Goal: Task Accomplishment & Management: Manage account settings

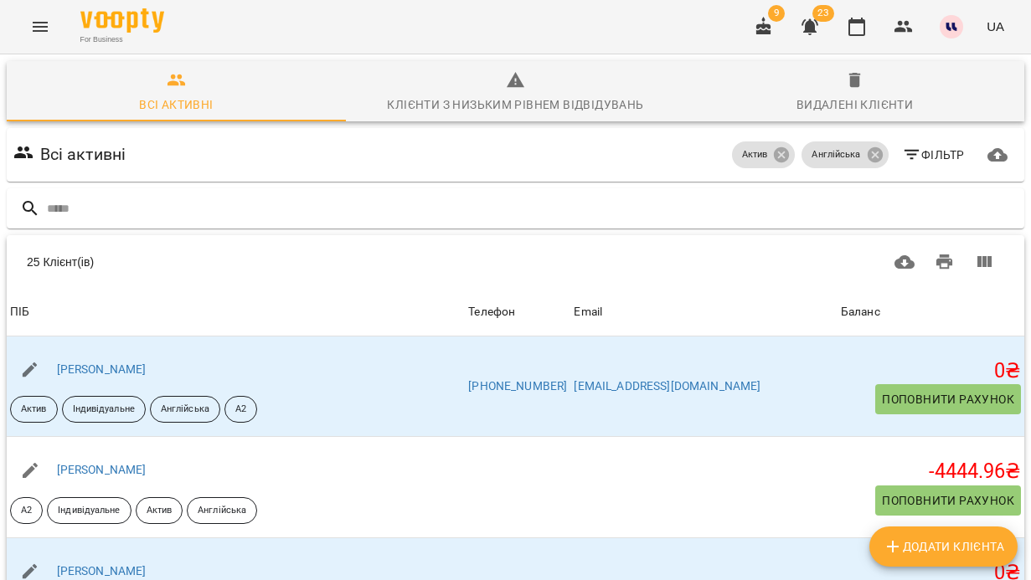
scroll to position [2153, 0]
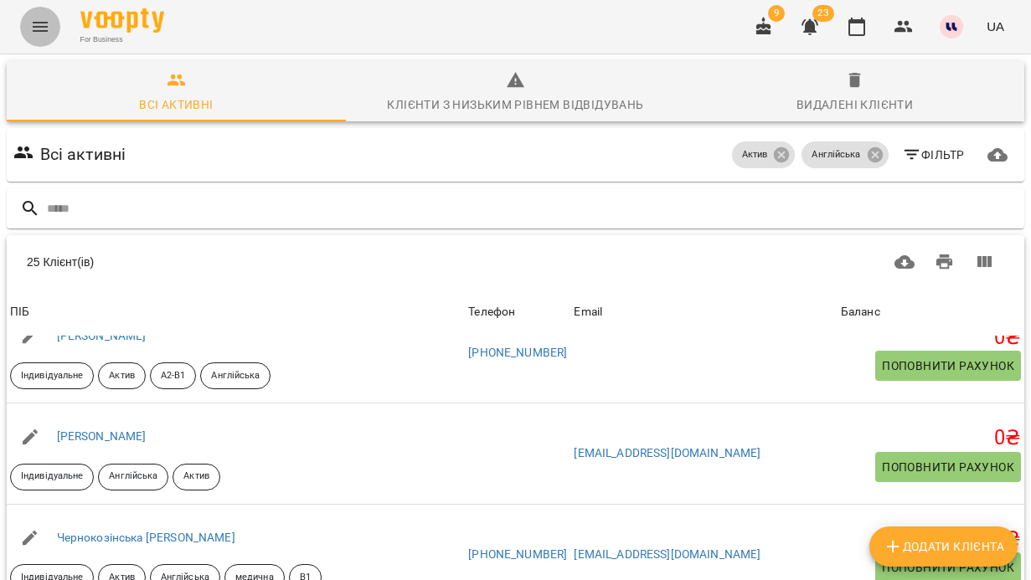
click at [48, 33] on icon "Menu" at bounding box center [40, 27] width 20 height 20
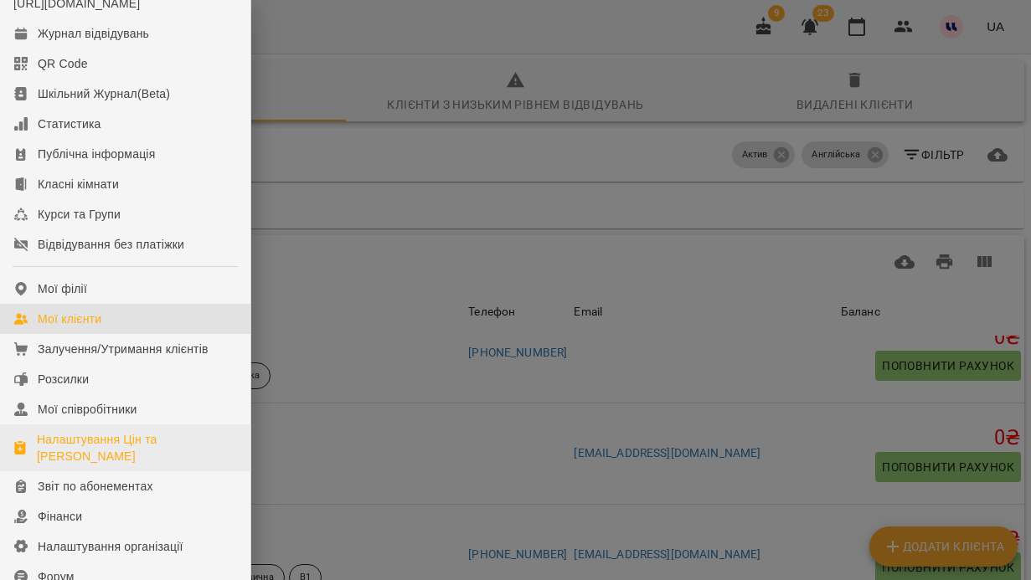
scroll to position [57, 0]
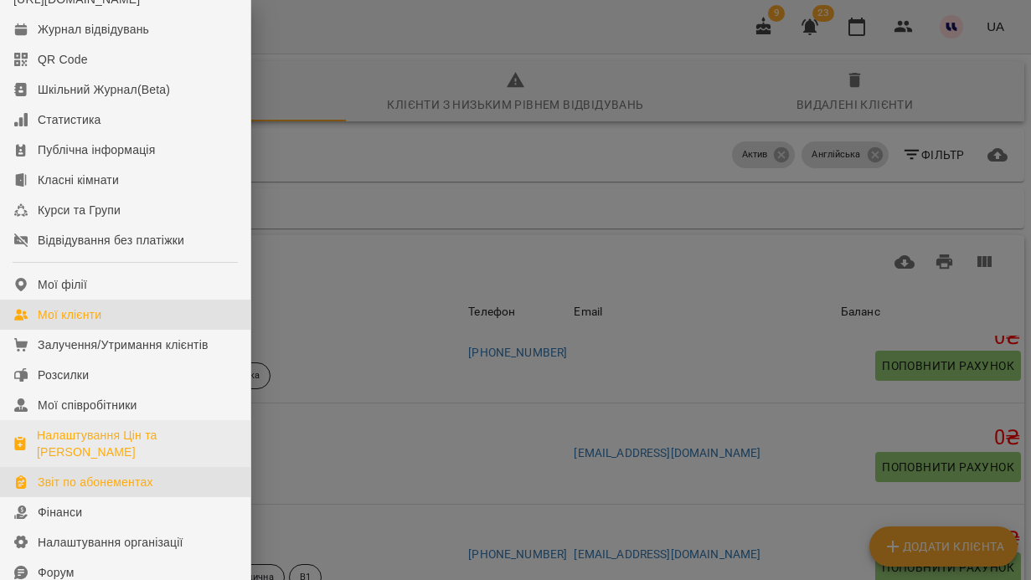
click at [100, 491] on div "Звіт по абонементах" at bounding box center [96, 482] width 116 height 17
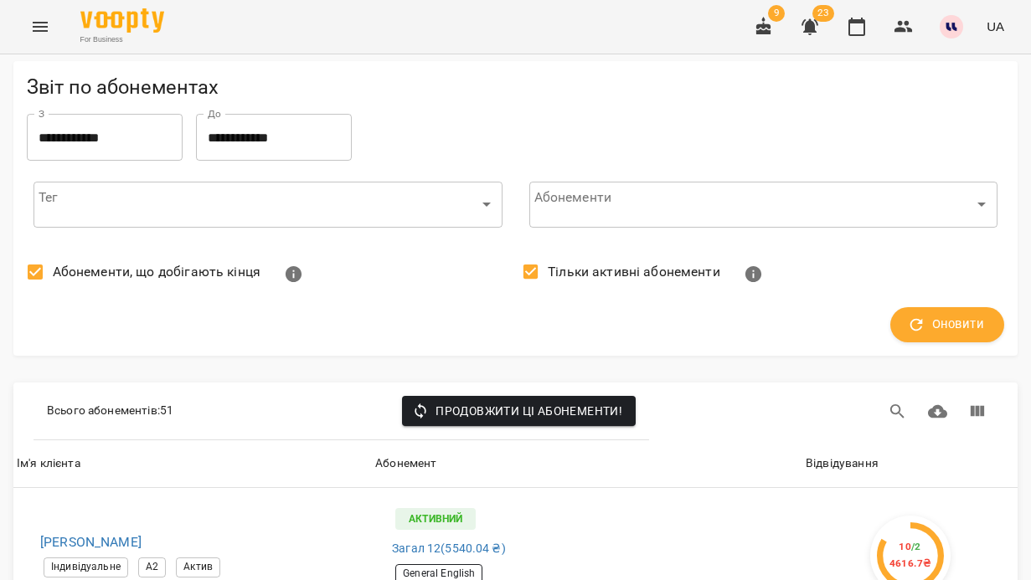
scroll to position [2390, 0]
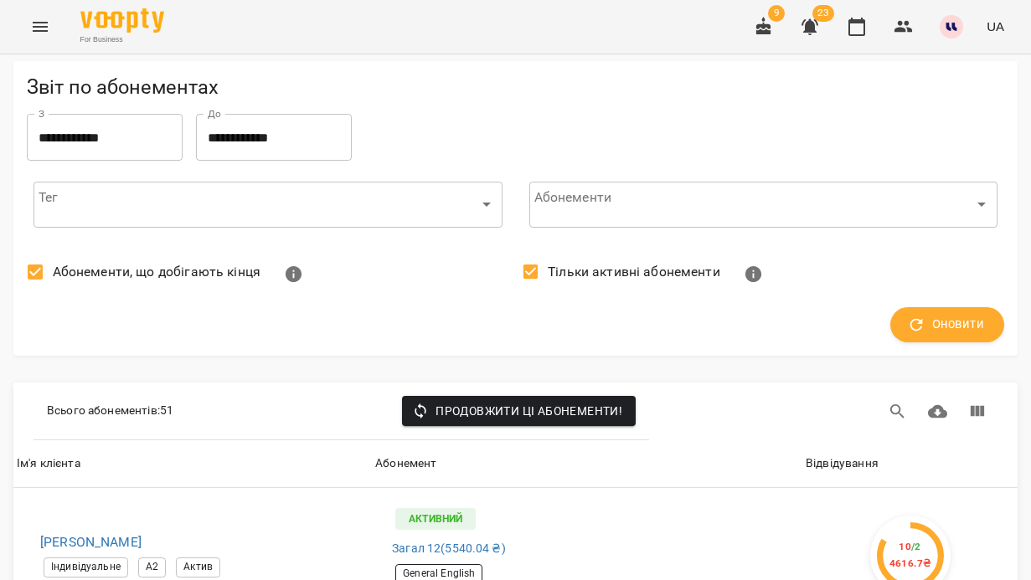
scroll to position [2814, 0]
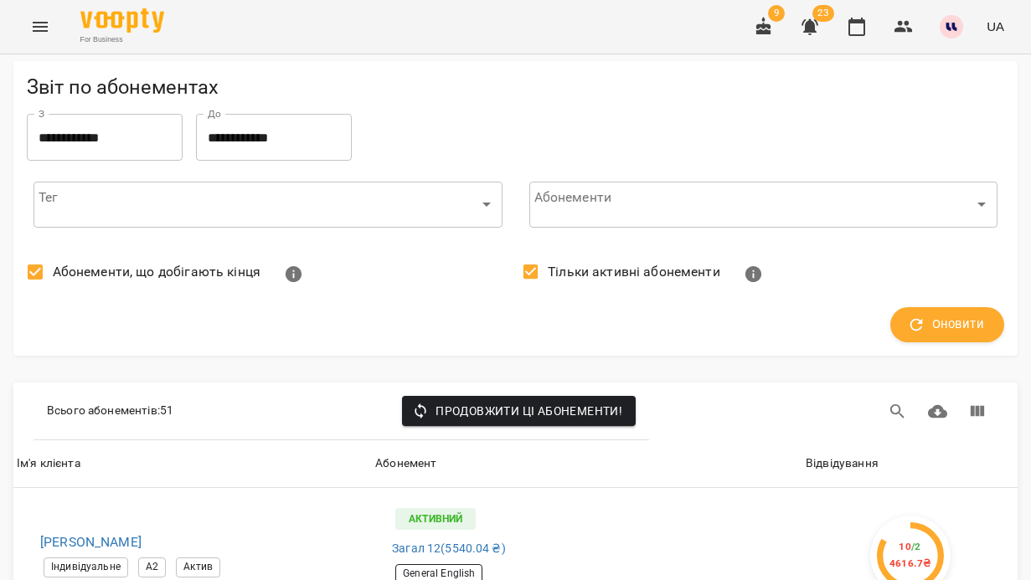
scroll to position [6619, 0]
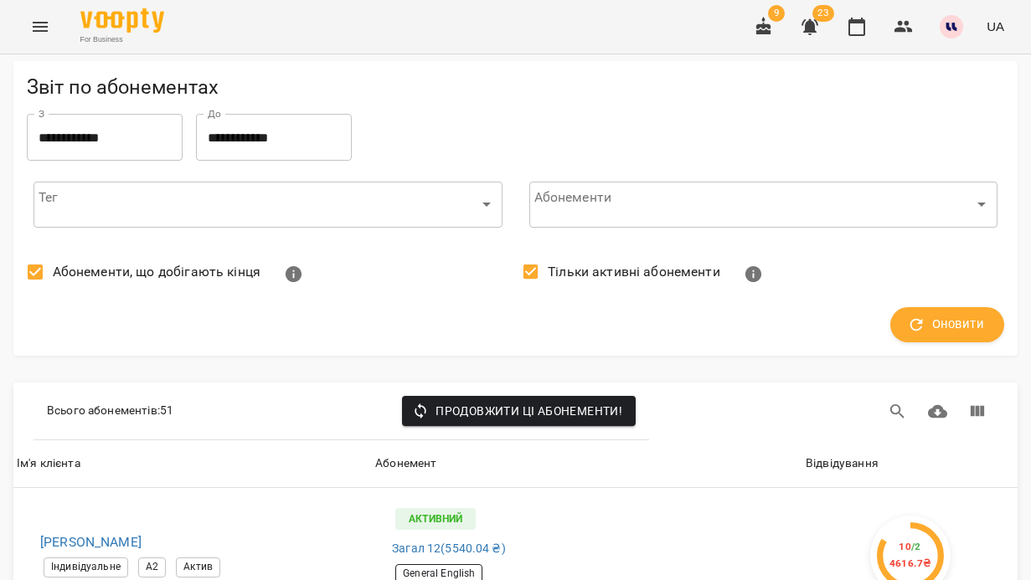
click at [819, 18] on span "23" at bounding box center [823, 13] width 22 height 17
click at [822, 22] on button "button" at bounding box center [809, 27] width 40 height 40
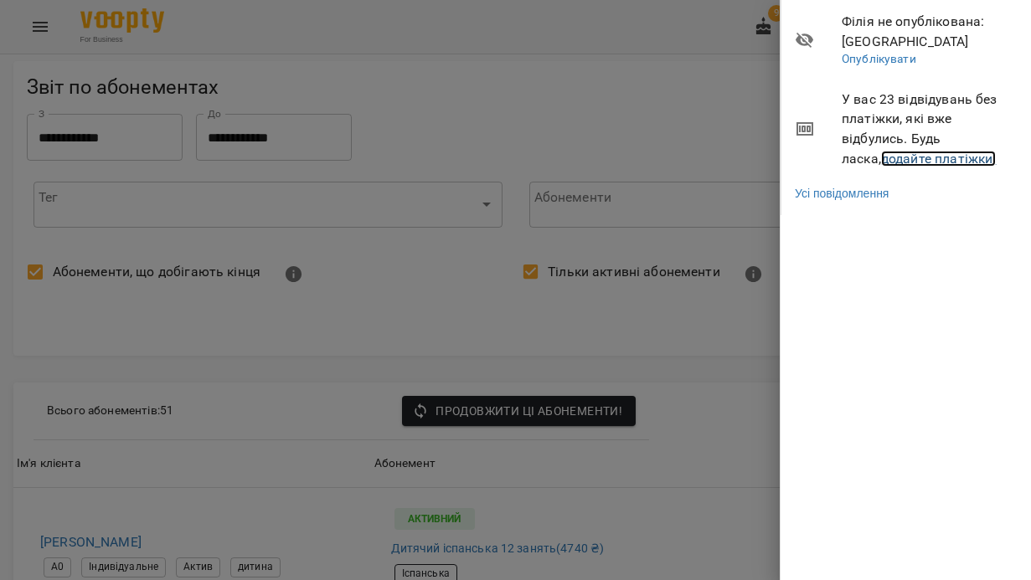
click at [881, 157] on link "додайте платіжки!" at bounding box center [939, 159] width 116 height 16
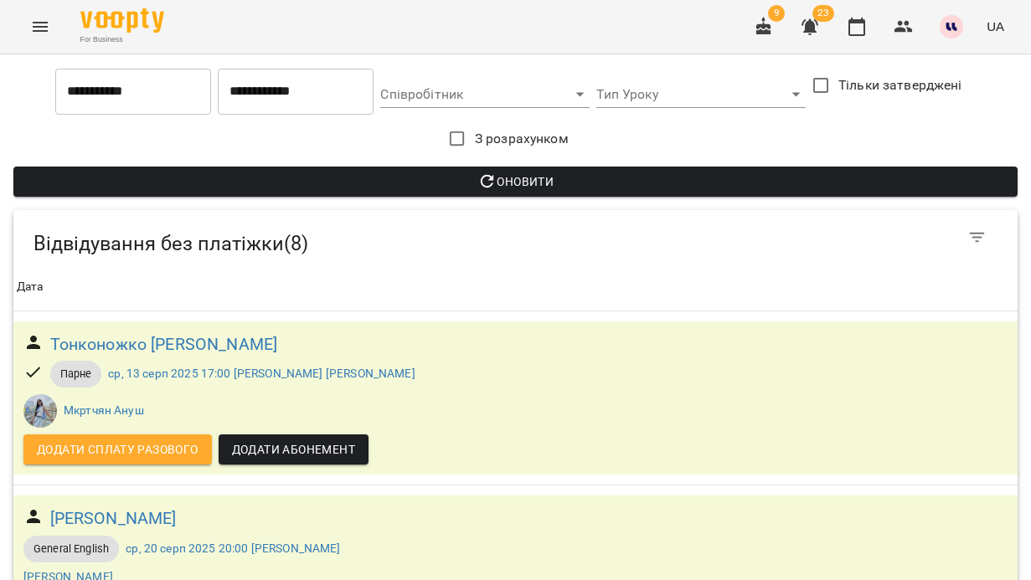
scroll to position [734, 0]
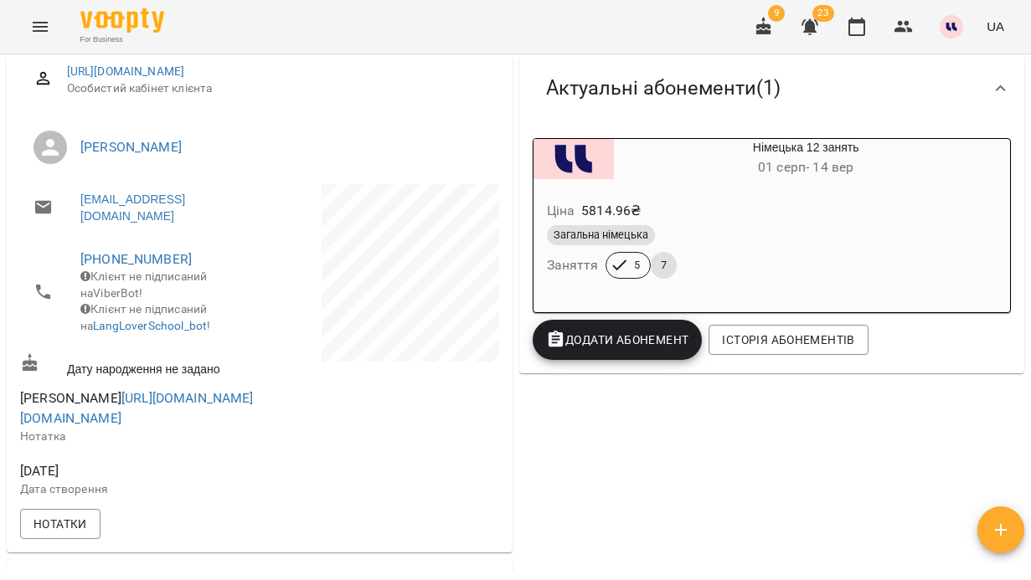
scroll to position [229, 0]
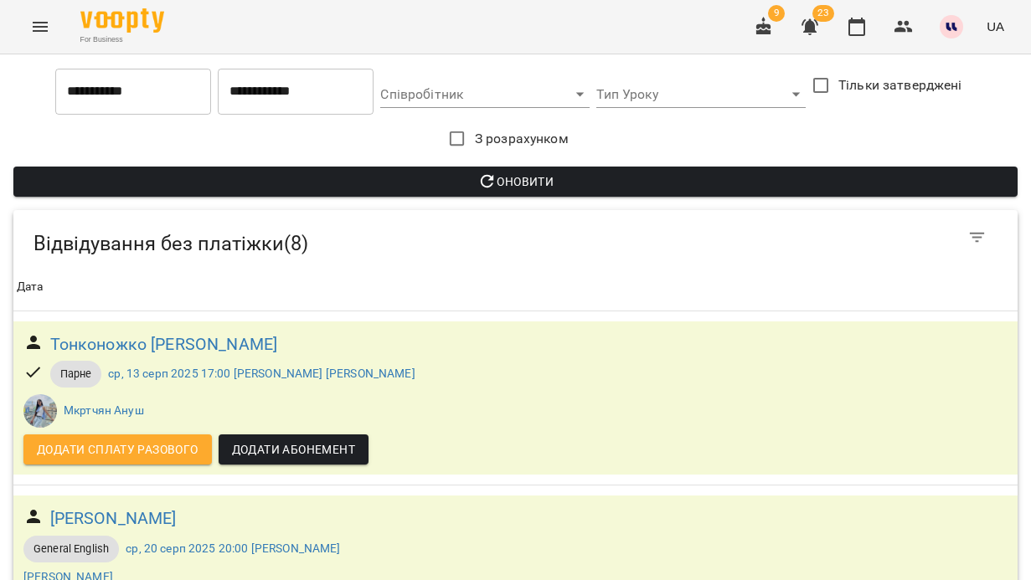
click at [137, 95] on input "**********" at bounding box center [133, 91] width 156 height 47
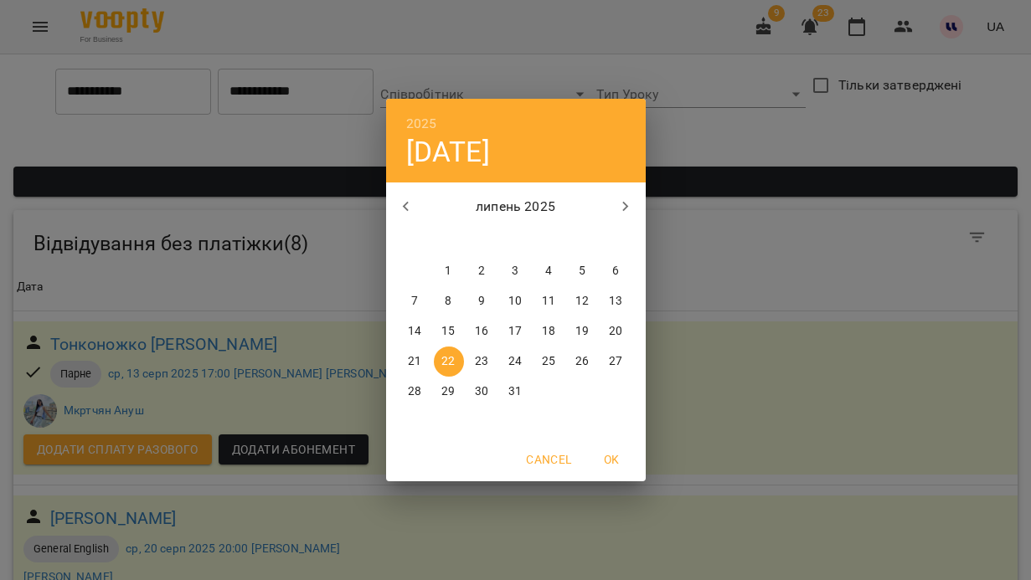
click at [414, 204] on icon "button" at bounding box center [406, 207] width 20 height 20
click at [453, 271] on span "1" at bounding box center [449, 271] width 30 height 17
type input "**********"
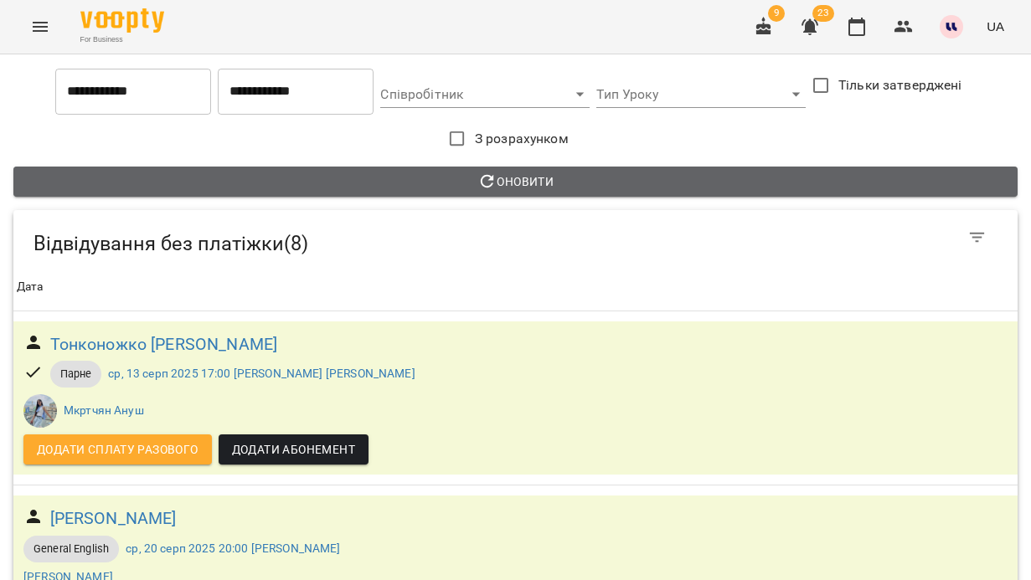
click at [753, 172] on span "Оновити" at bounding box center [515, 182] width 977 height 20
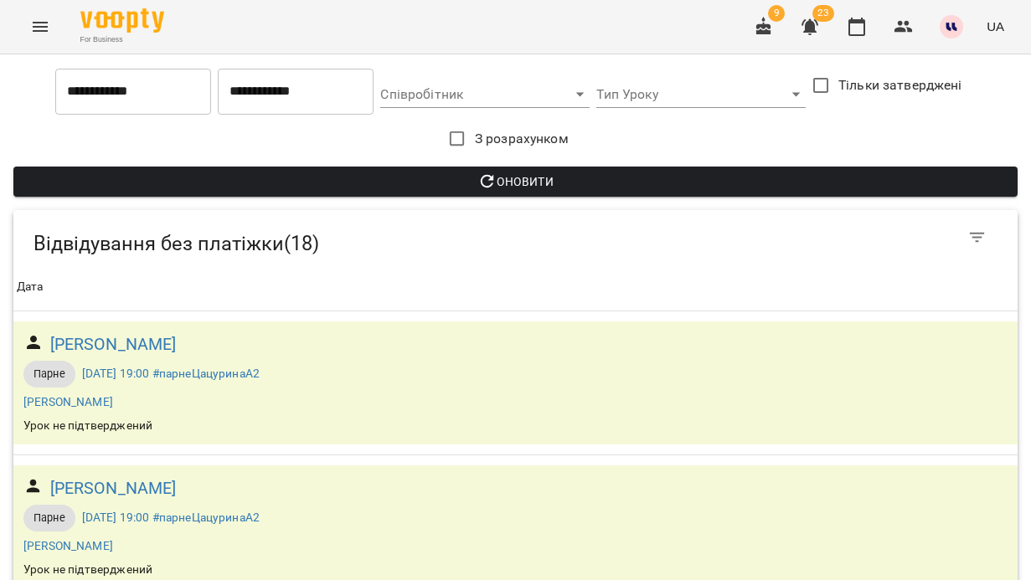
scroll to position [69, 0]
click at [177, 332] on h6 "Коломоєць Владислав Олександрович" at bounding box center [113, 345] width 126 height 26
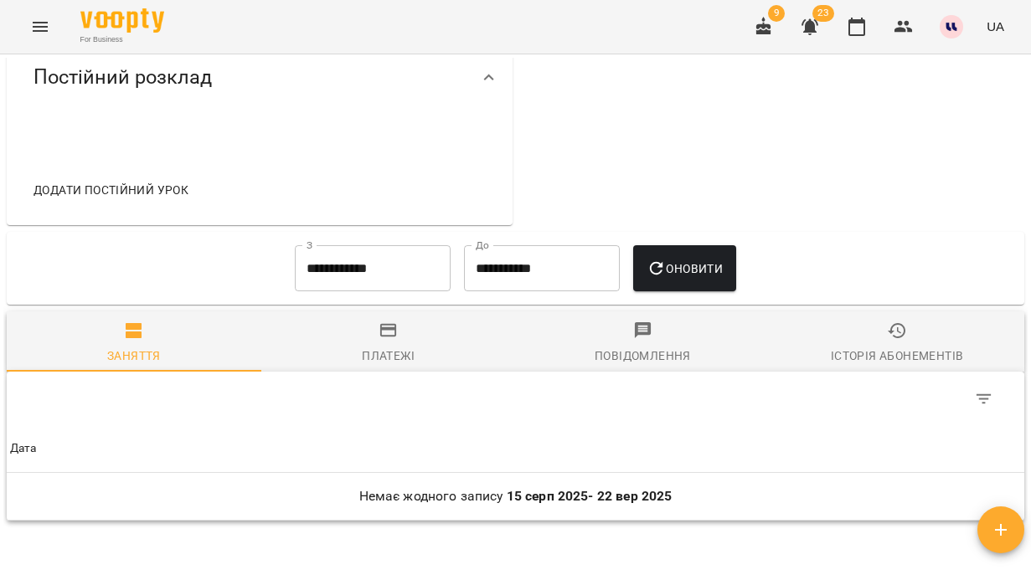
scroll to position [307, 0]
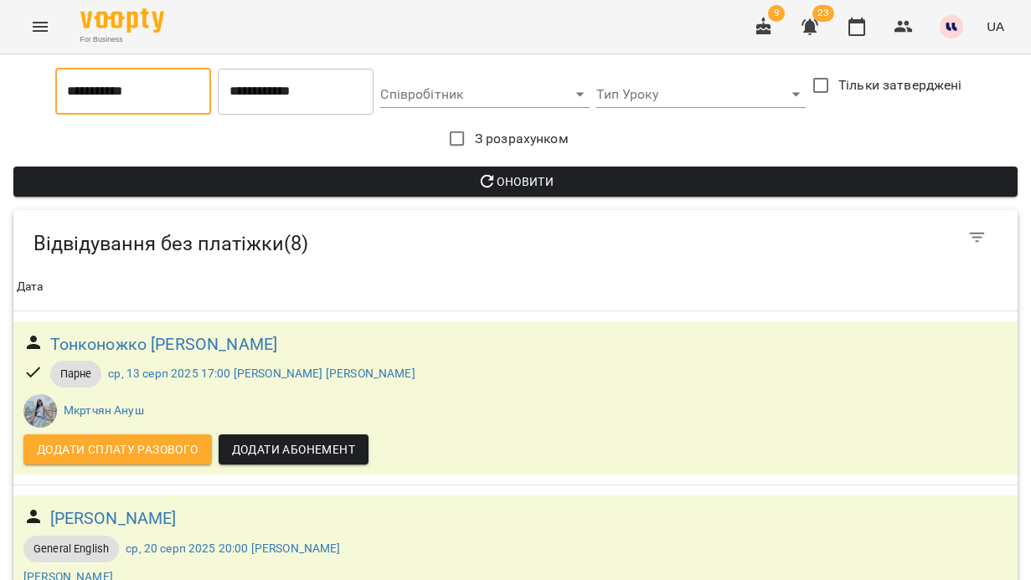
click at [144, 92] on input "**********" at bounding box center [133, 91] width 156 height 47
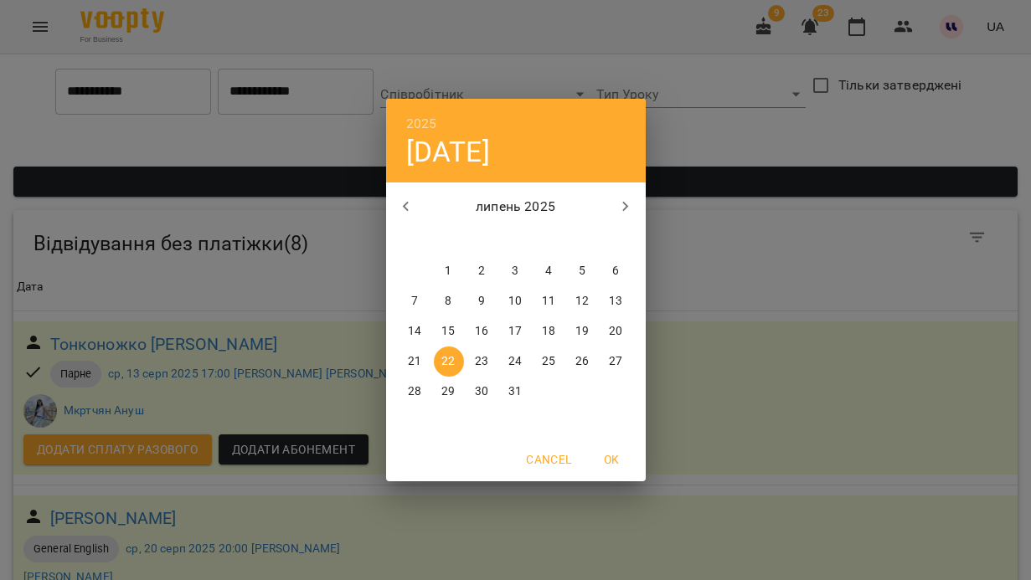
click at [447, 265] on p "1" at bounding box center [448, 271] width 7 height 17
type input "**********"
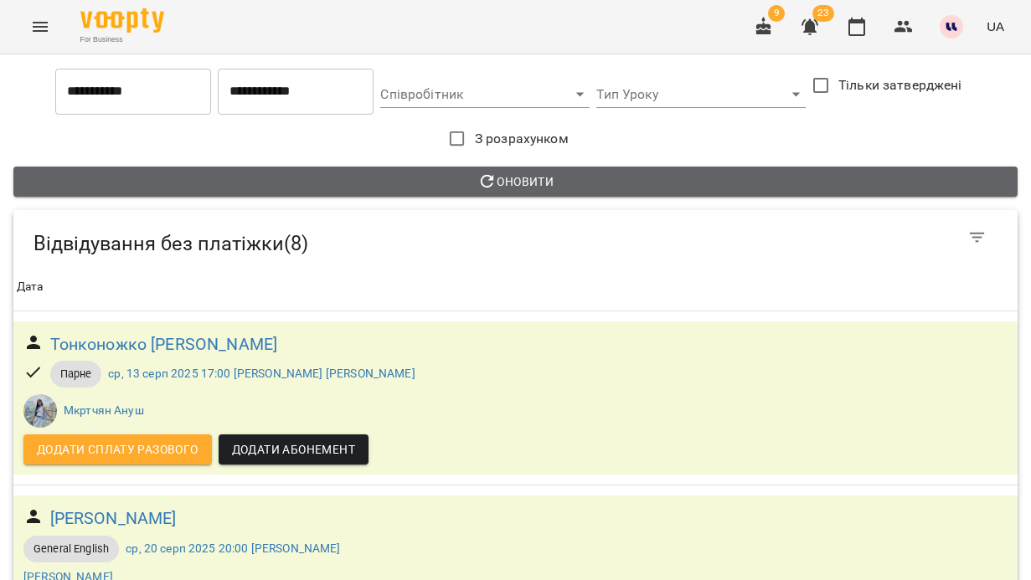
click at [592, 182] on span "Оновити" at bounding box center [515, 182] width 977 height 20
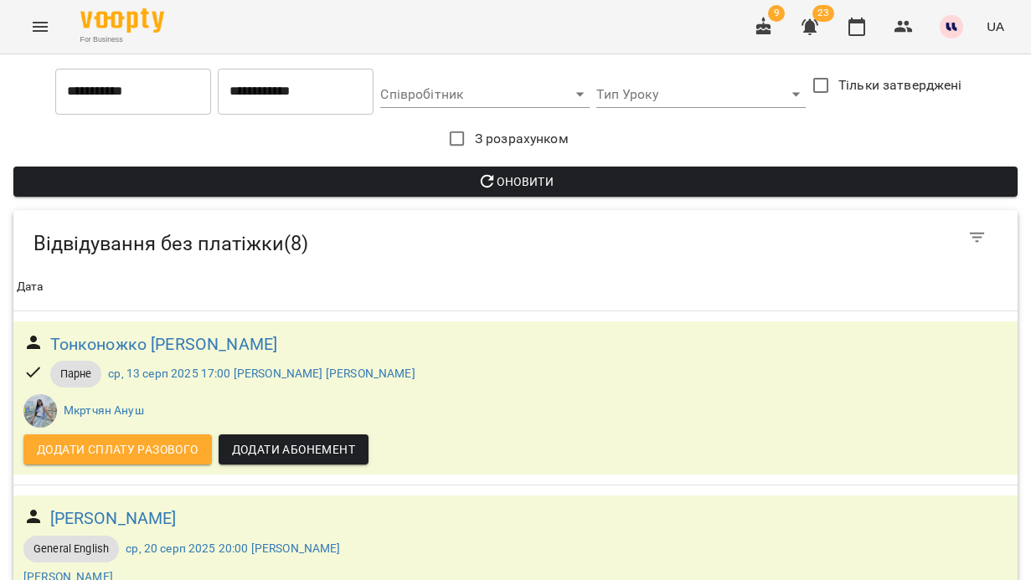
click at [39, 23] on icon "Menu" at bounding box center [40, 27] width 15 height 10
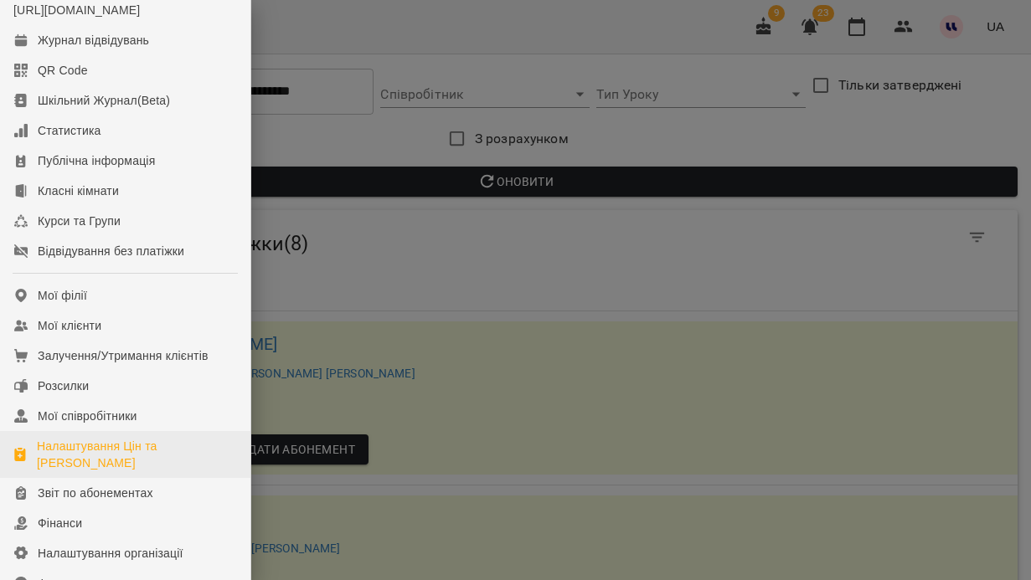
scroll to position [63, 0]
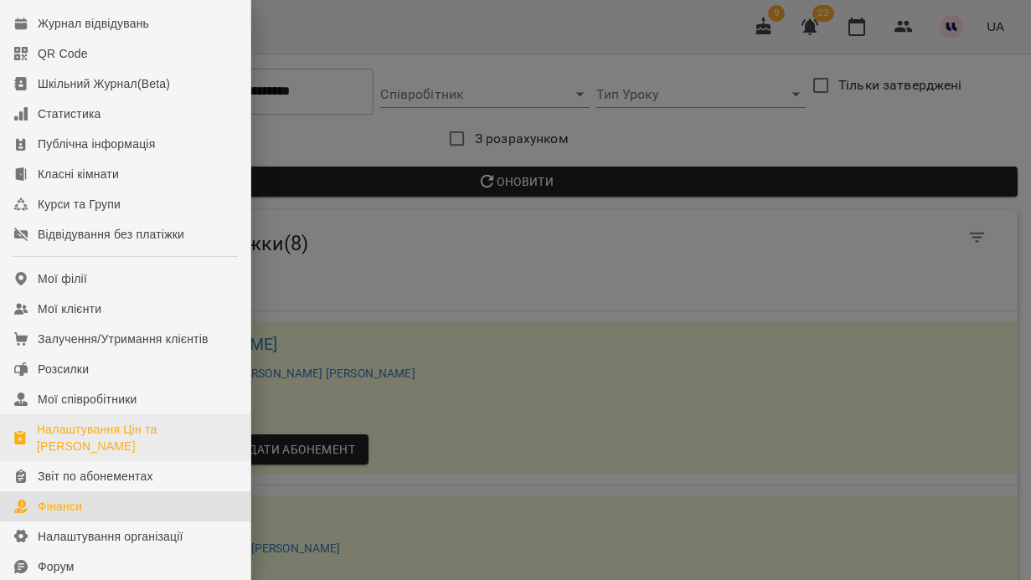
click at [103, 514] on link "Фінанси" at bounding box center [125, 506] width 250 height 30
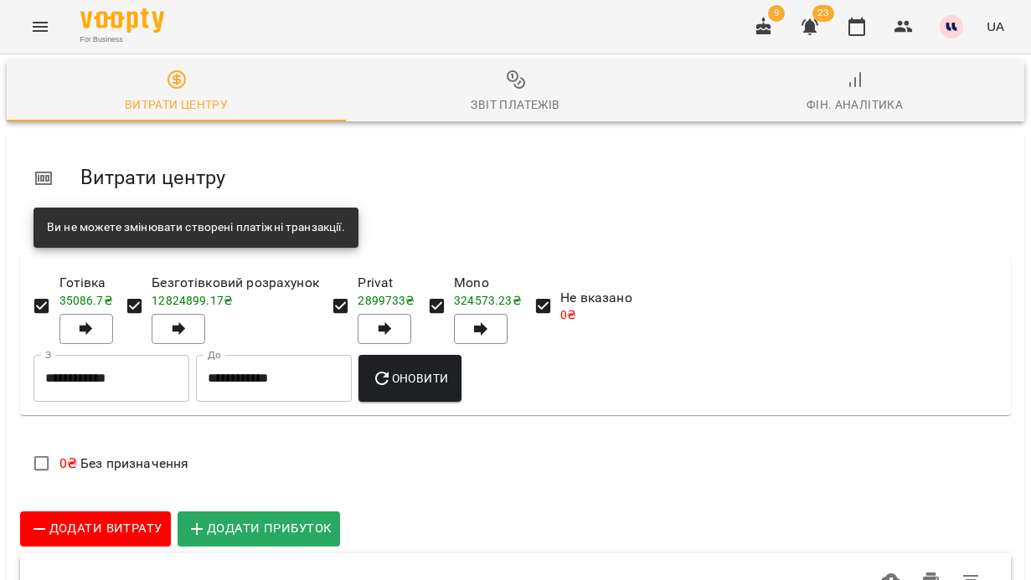
click at [31, 23] on icon "Menu" at bounding box center [40, 27] width 20 height 20
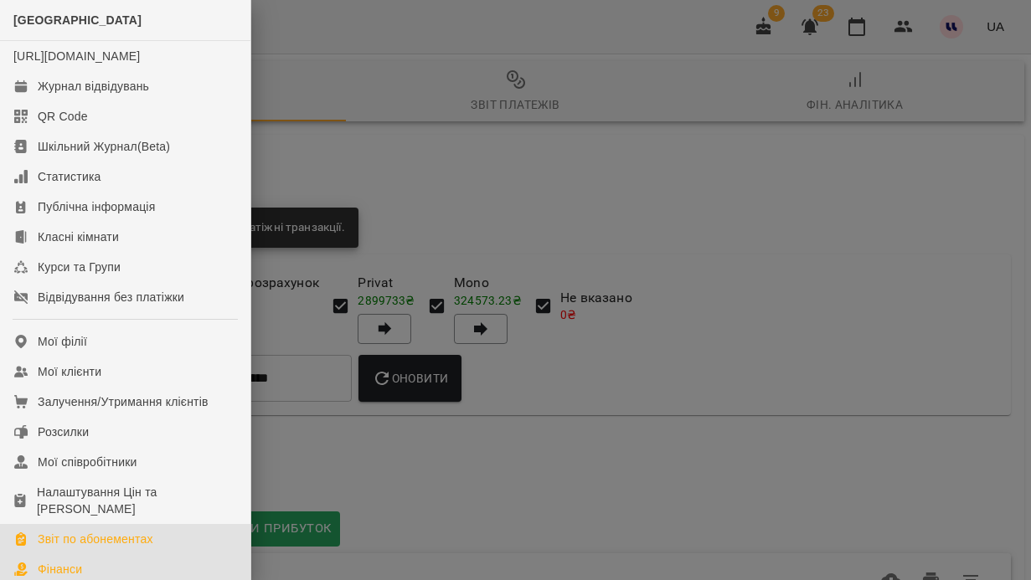
click at [89, 547] on div "Звіт по абонементах" at bounding box center [96, 539] width 116 height 17
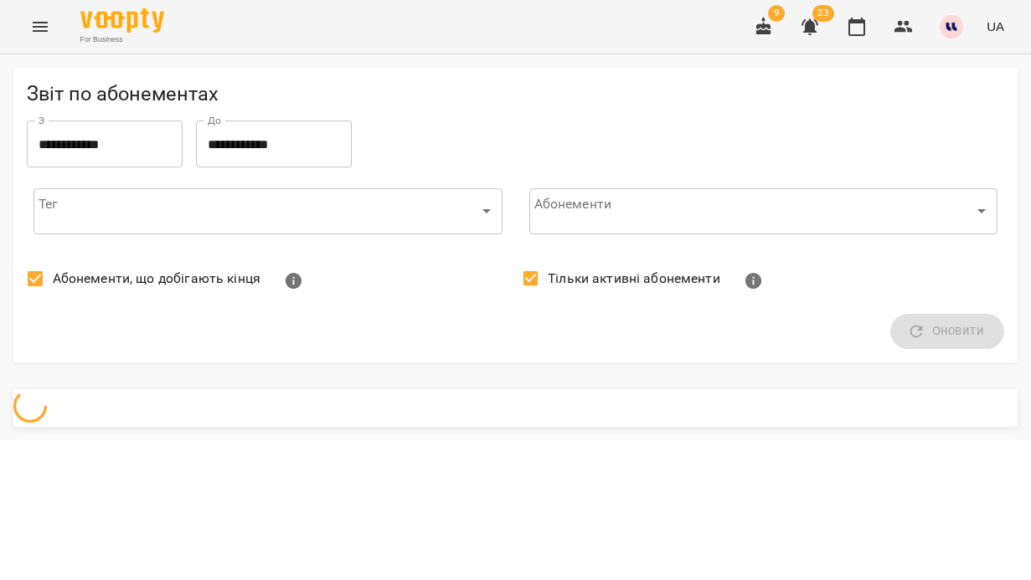
click at [85, 146] on input "**********" at bounding box center [105, 144] width 156 height 47
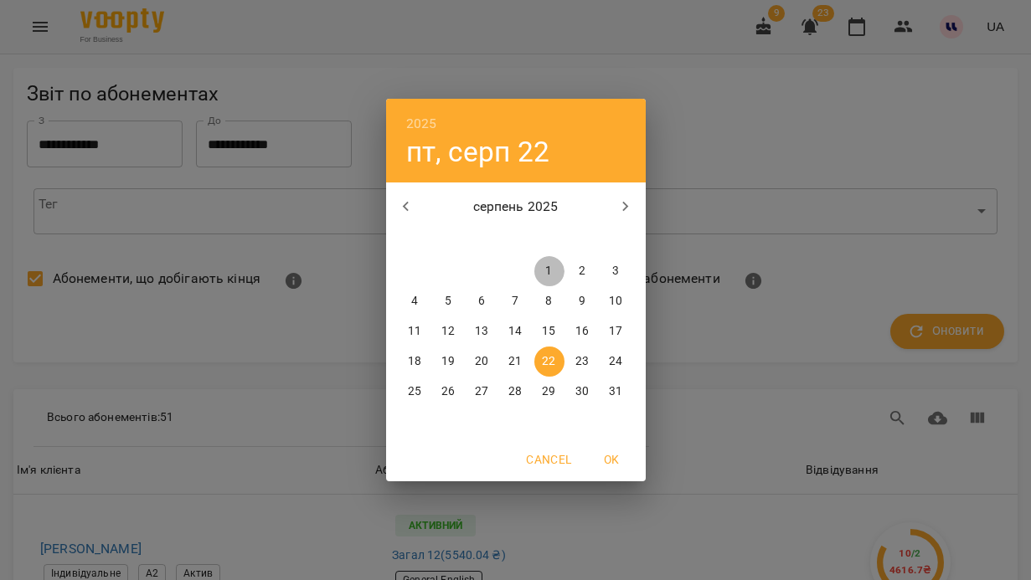
click at [553, 272] on span "1" at bounding box center [549, 271] width 30 height 17
type input "**********"
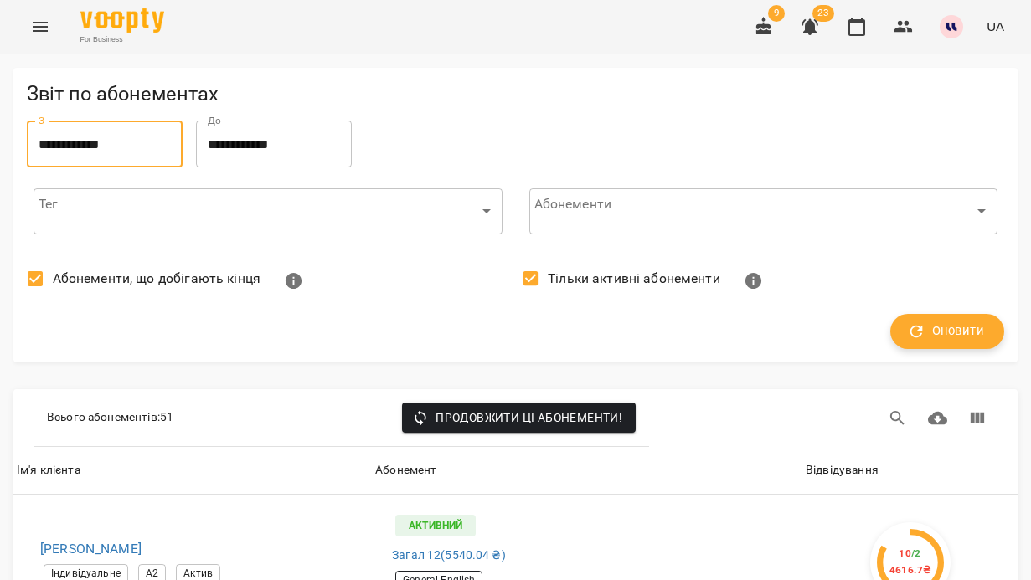
click at [960, 326] on span "Оновити" at bounding box center [947, 332] width 74 height 22
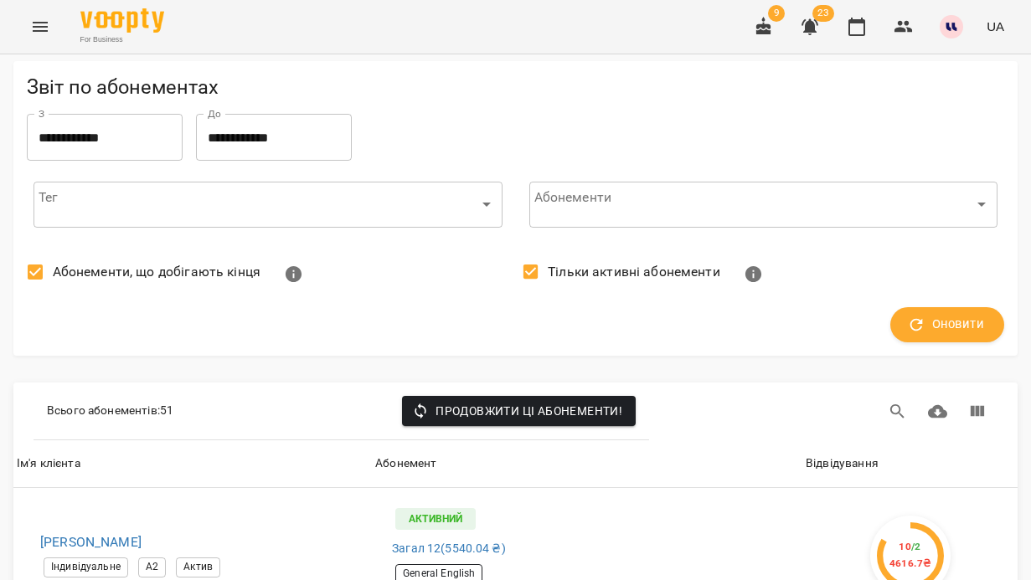
scroll to position [5327, 0]
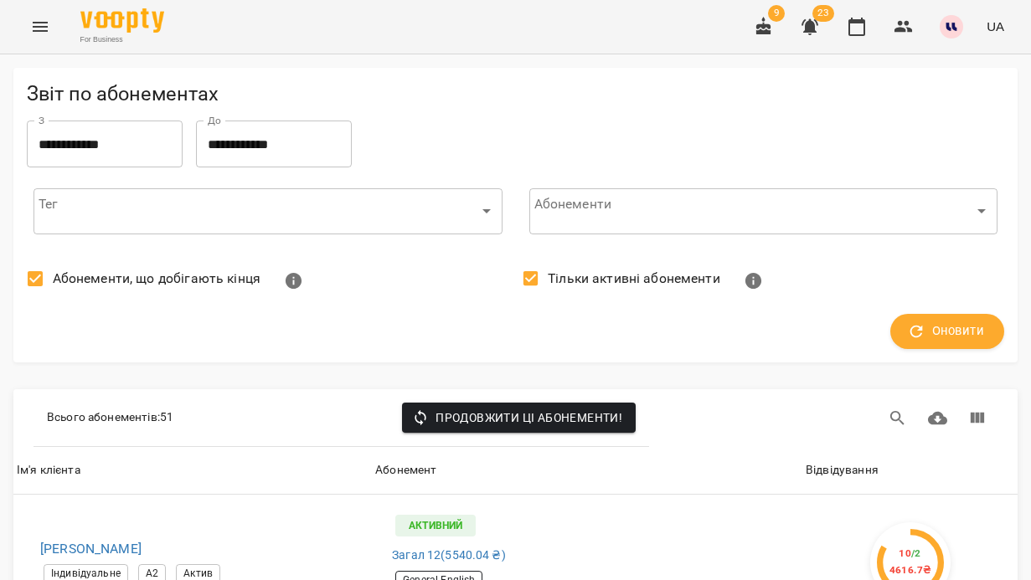
click at [33, 18] on icon "Menu" at bounding box center [40, 27] width 20 height 20
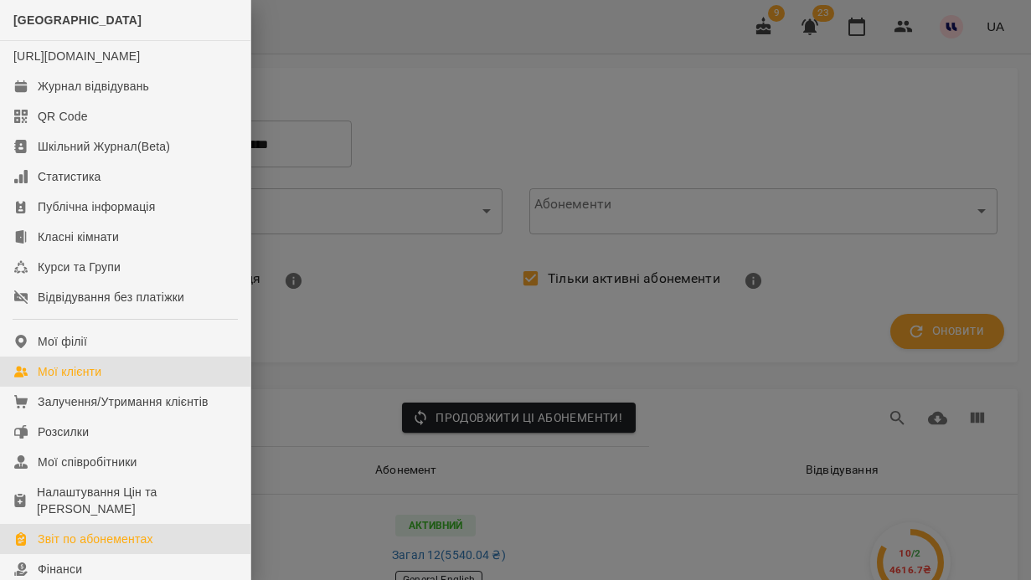
click at [94, 387] on link "Мої клієнти" at bounding box center [125, 372] width 250 height 30
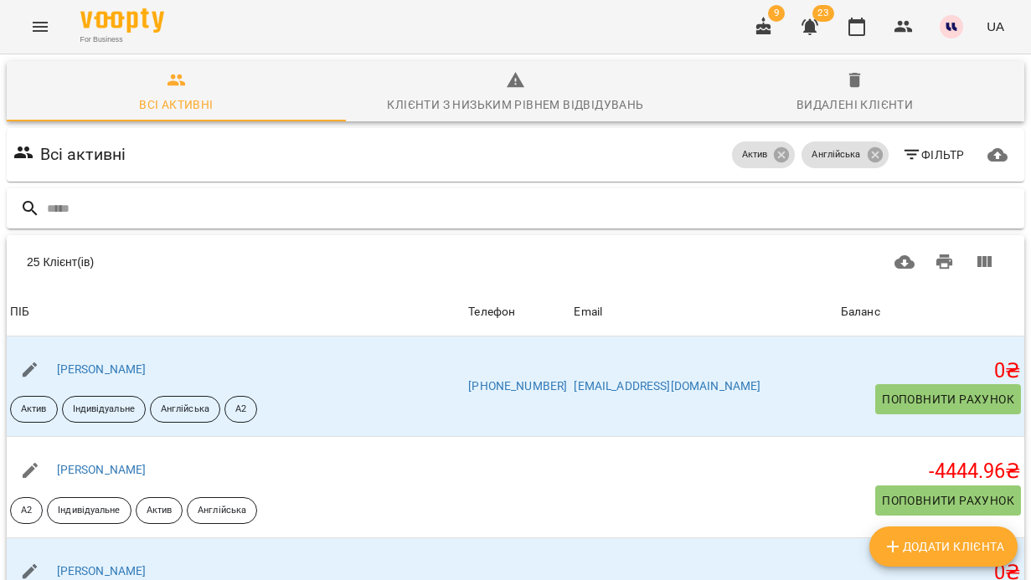
click at [203, 202] on input "text" at bounding box center [532, 209] width 970 height 28
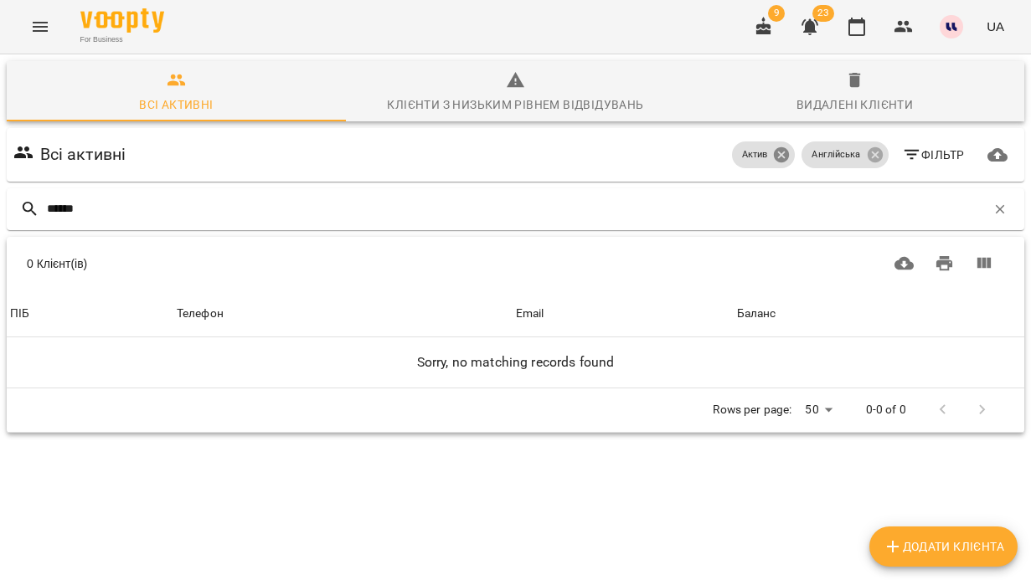
type input "******"
click at [781, 161] on icon at bounding box center [781, 154] width 15 height 15
click at [864, 152] on span "Англійська" at bounding box center [835, 155] width 69 height 14
click at [867, 154] on icon at bounding box center [875, 155] width 18 height 18
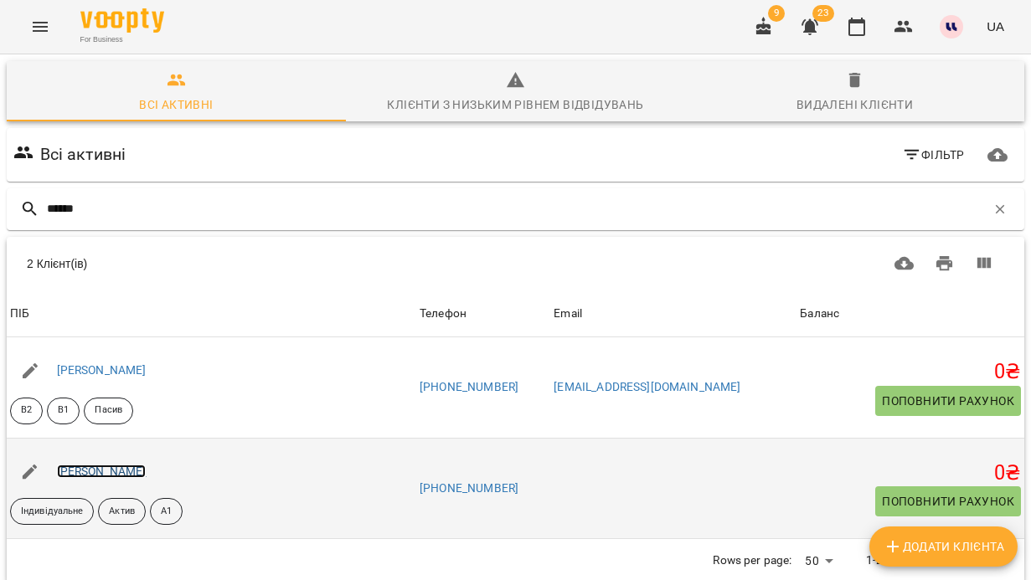
click at [124, 465] on link "[PERSON_NAME]" at bounding box center [102, 471] width 90 height 13
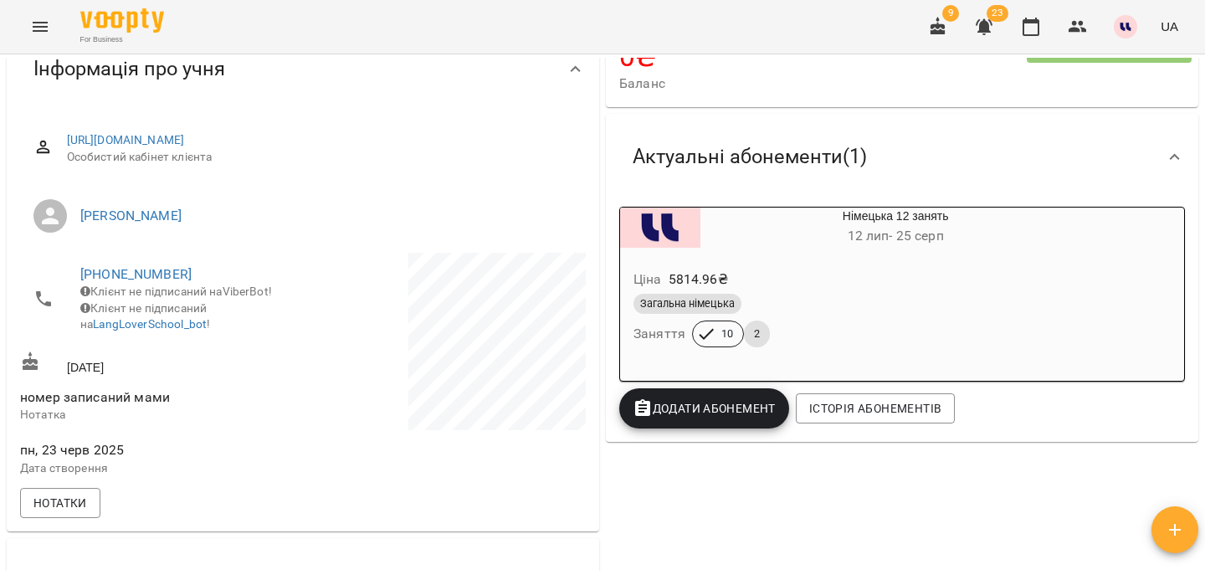
scroll to position [215, 0]
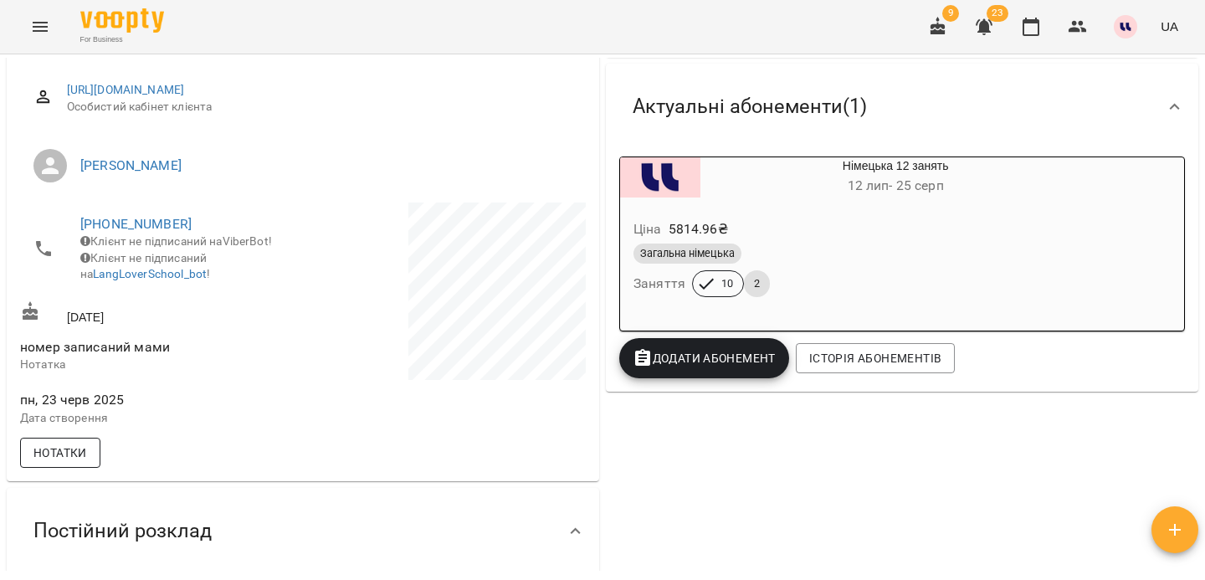
click at [80, 463] on span "Нотатки" at bounding box center [60, 453] width 54 height 20
click at [58, 515] on icon "button" at bounding box center [50, 505] width 20 height 20
click at [122, 538] on label "Назва поля" at bounding box center [123, 531] width 132 height 13
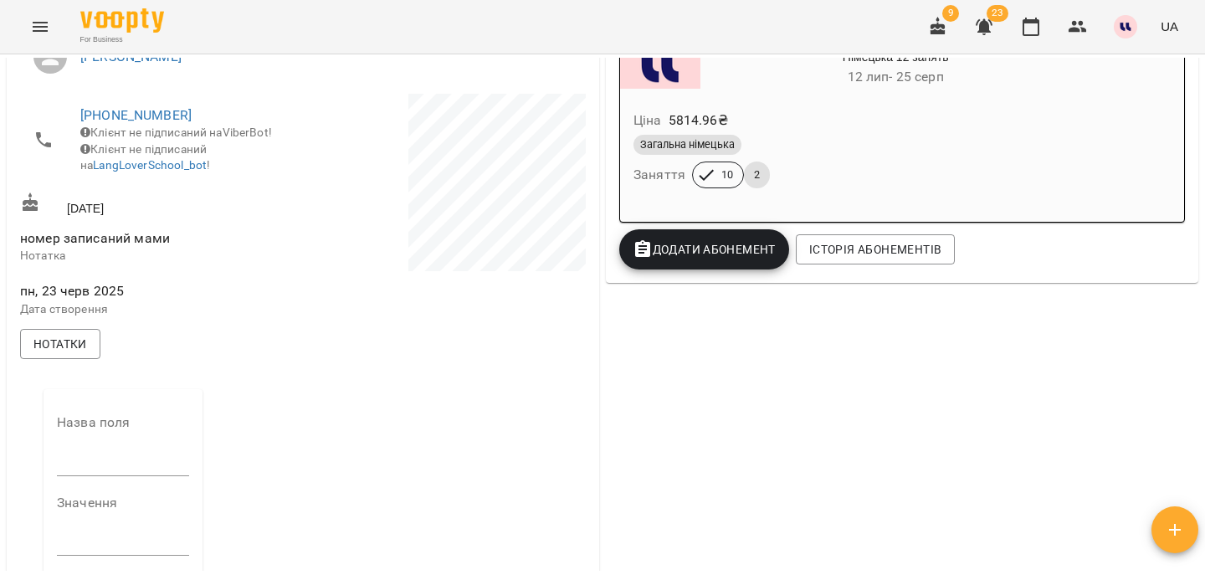
scroll to position [323, 0]
click at [117, 510] on label "Значення" at bounding box center [123, 503] width 132 height 13
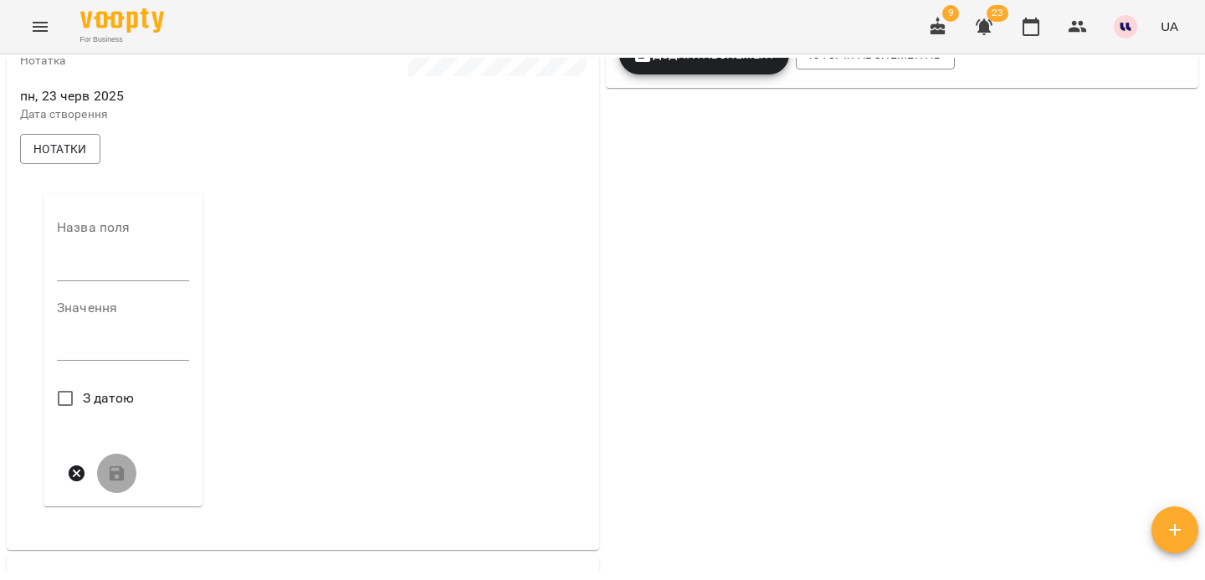
scroll to position [531, 0]
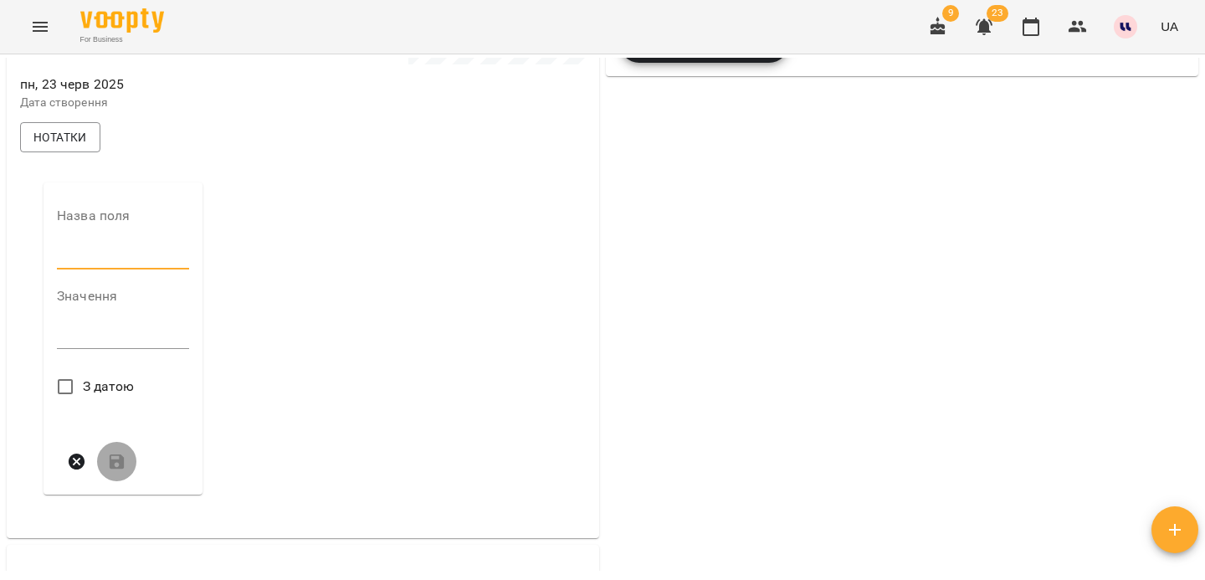
click at [83, 270] on input "text" at bounding box center [123, 256] width 132 height 27
type input "****"
click at [96, 349] on textarea at bounding box center [123, 341] width 132 height 16
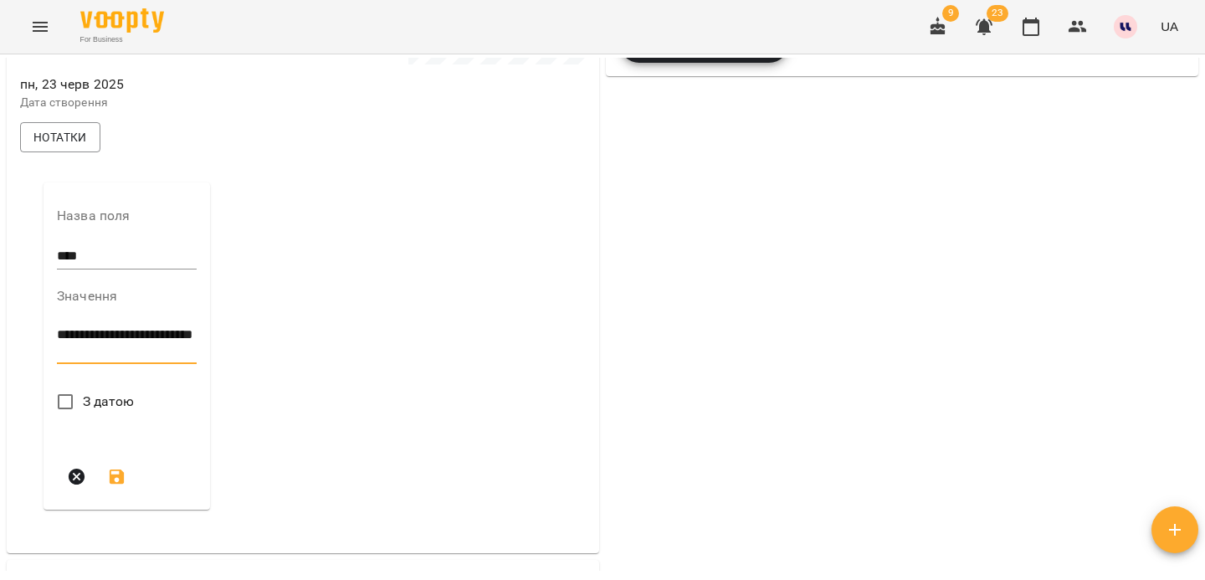
type textarea "**********"
click at [124, 481] on icon "submit" at bounding box center [117, 477] width 20 height 20
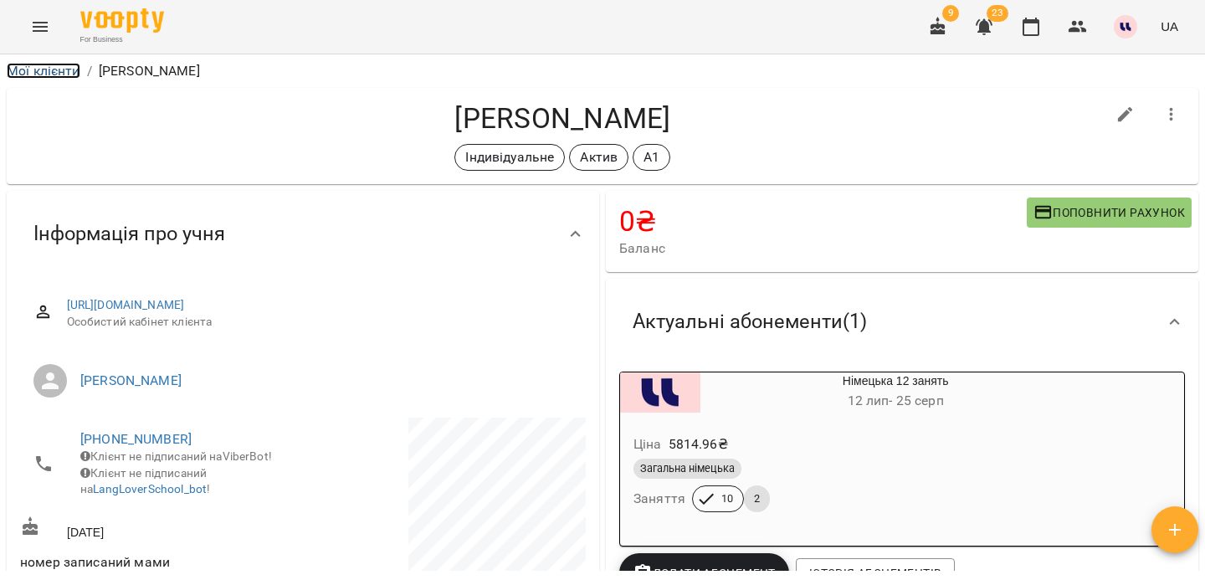
click at [37, 71] on link "Мої клієнти" at bounding box center [44, 71] width 74 height 16
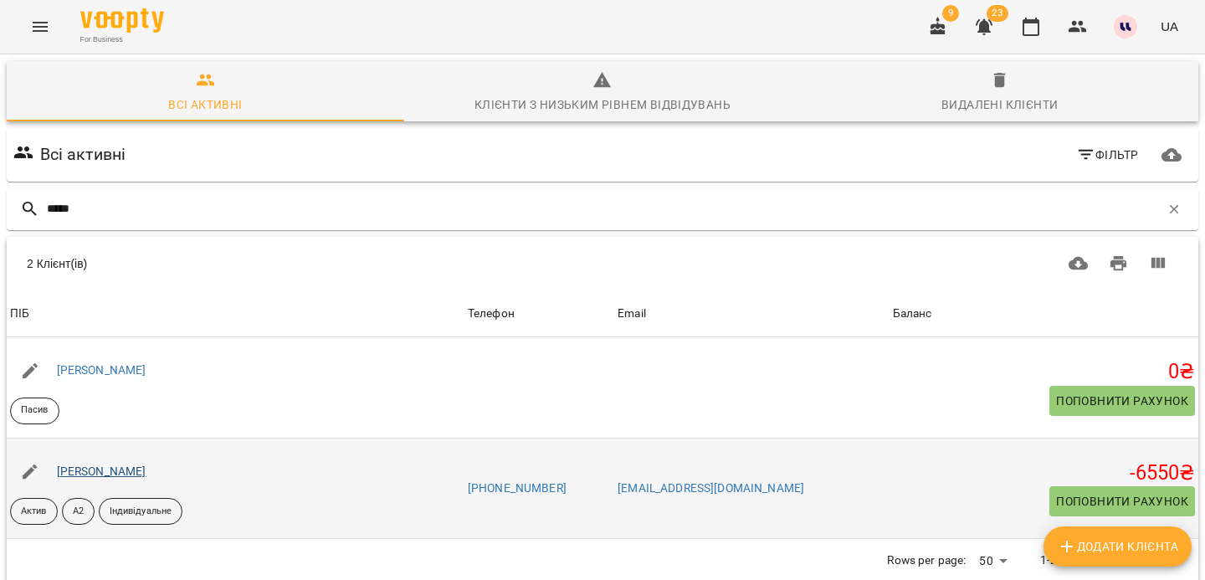
type input "*****"
click at [97, 468] on link "Тоток Дарія Олександрівна" at bounding box center [102, 471] width 90 height 13
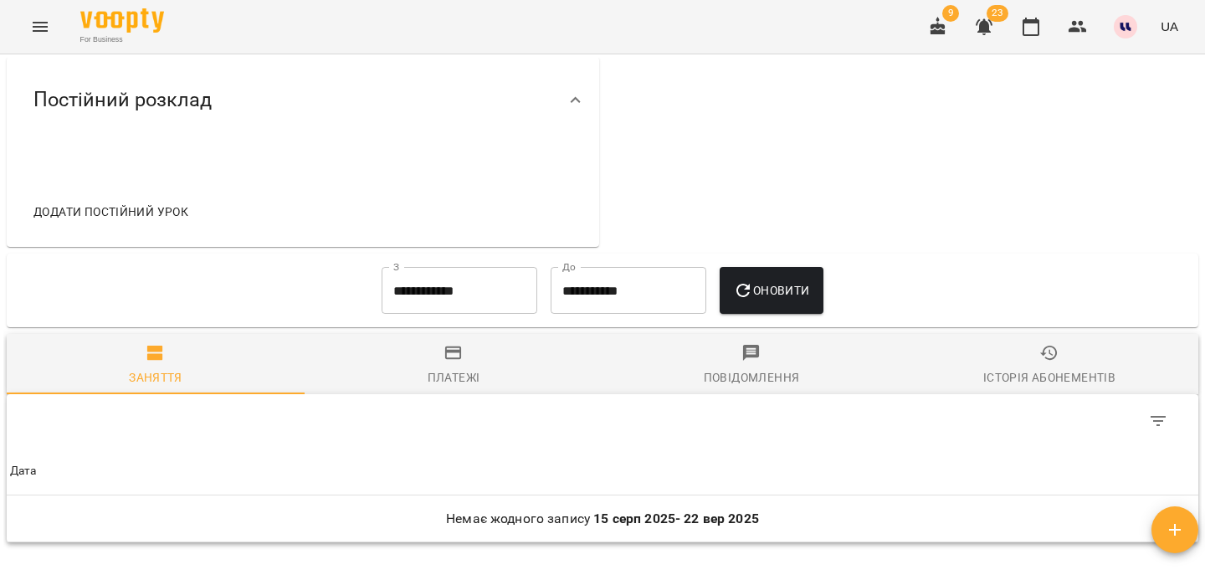
scroll to position [741, 0]
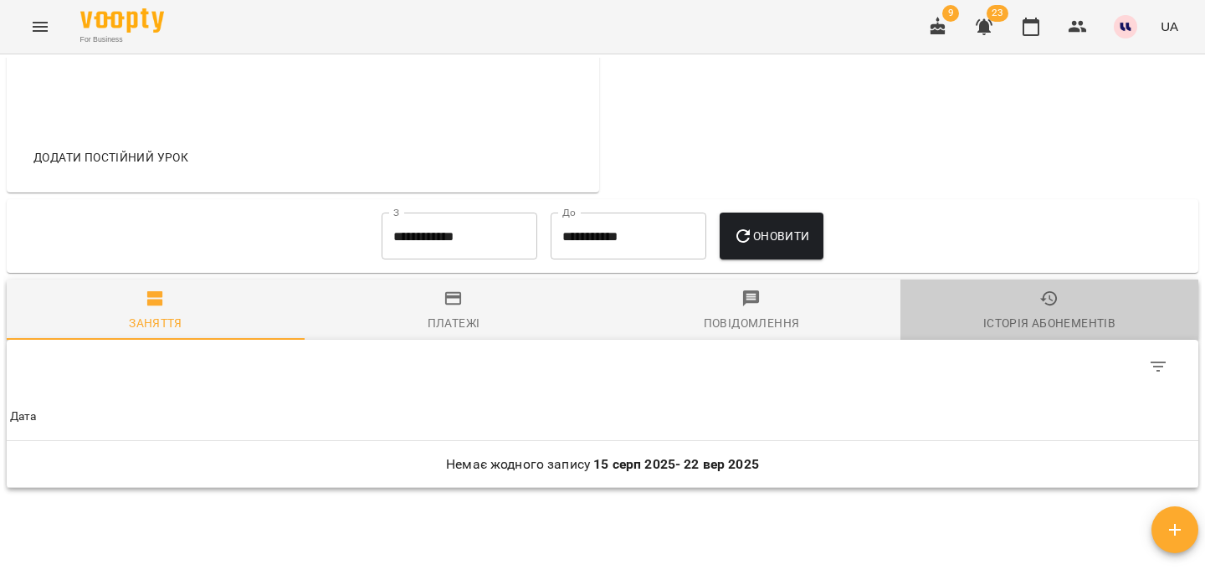
click at [1013, 322] on span "Історія абонементів" at bounding box center [1050, 311] width 278 height 45
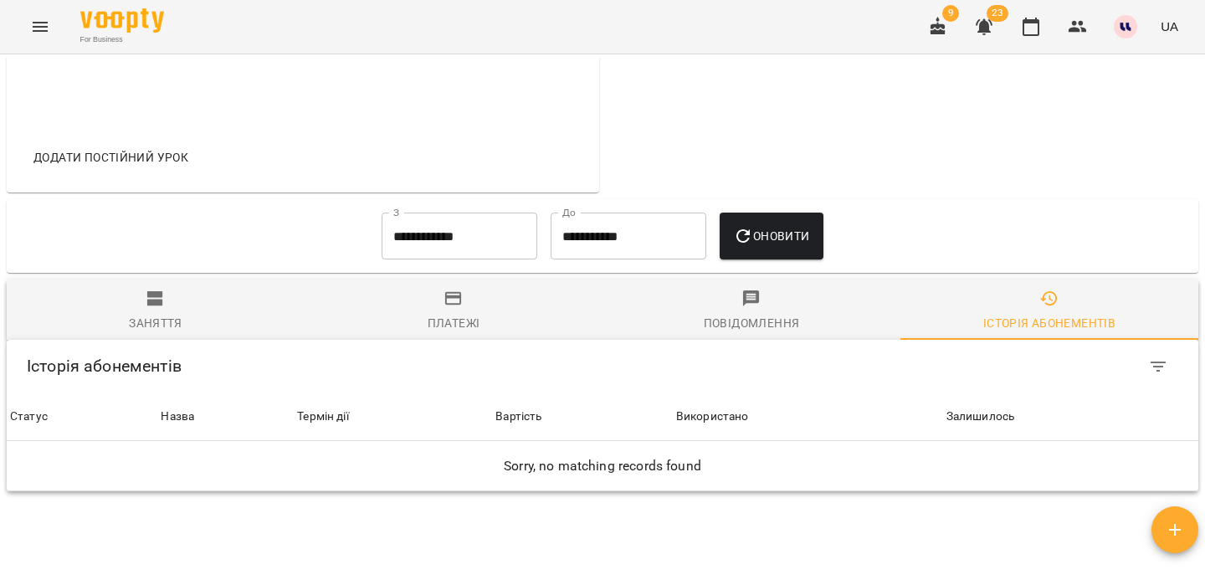
click at [459, 260] on input "**********" at bounding box center [460, 236] width 156 height 47
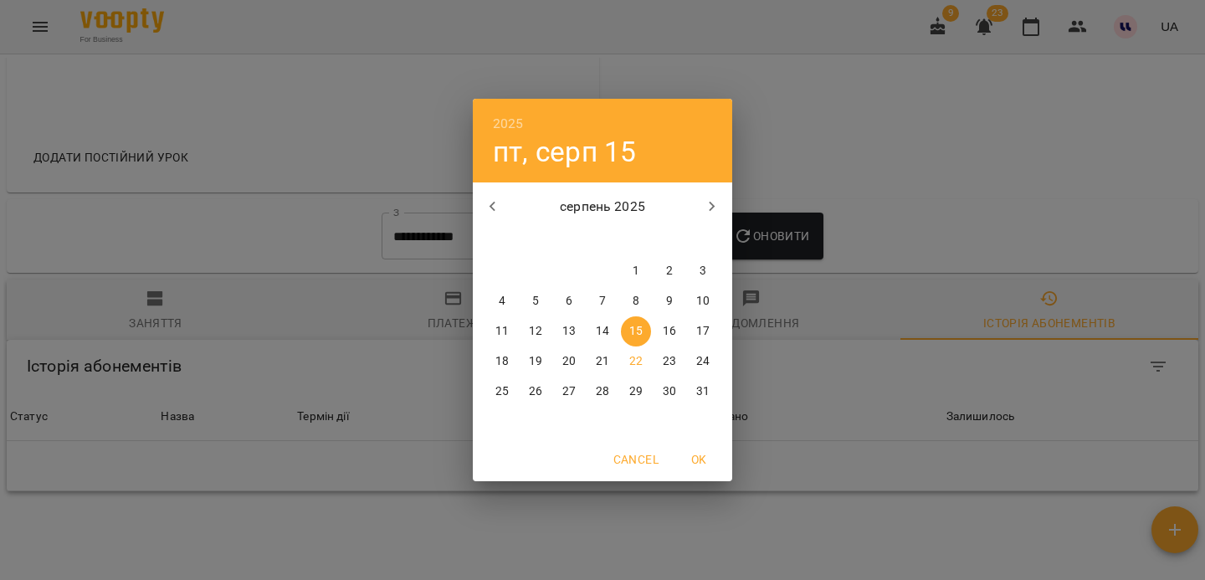
click at [506, 208] on button "button" at bounding box center [493, 207] width 40 height 40
click at [540, 275] on span "1" at bounding box center [536, 271] width 30 height 17
type input "**********"
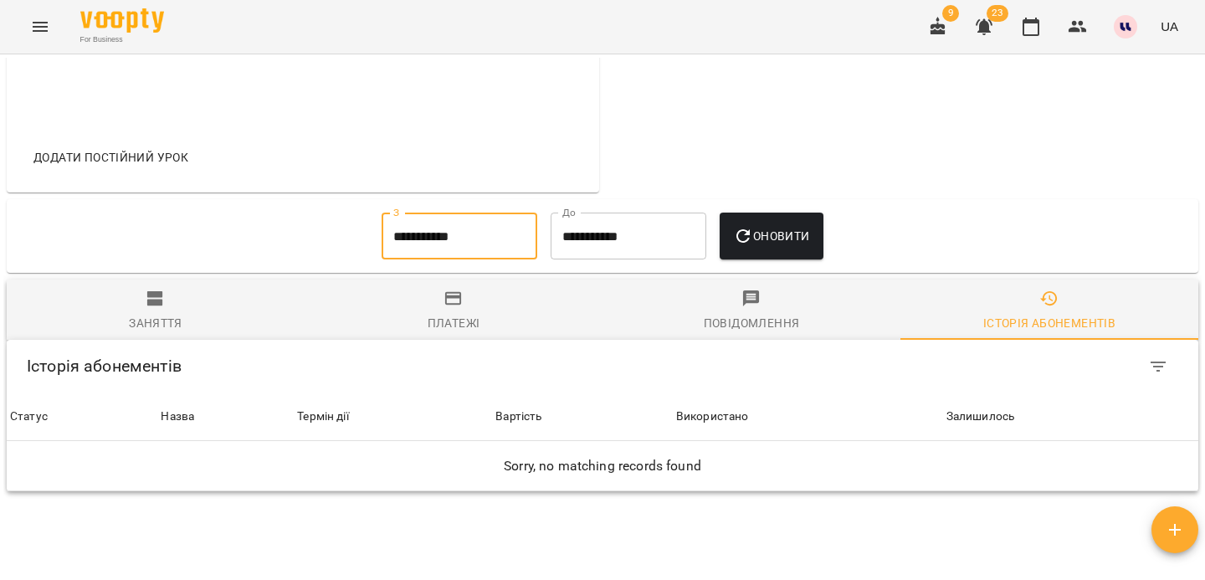
click at [790, 246] on span "Оновити" at bounding box center [771, 236] width 76 height 20
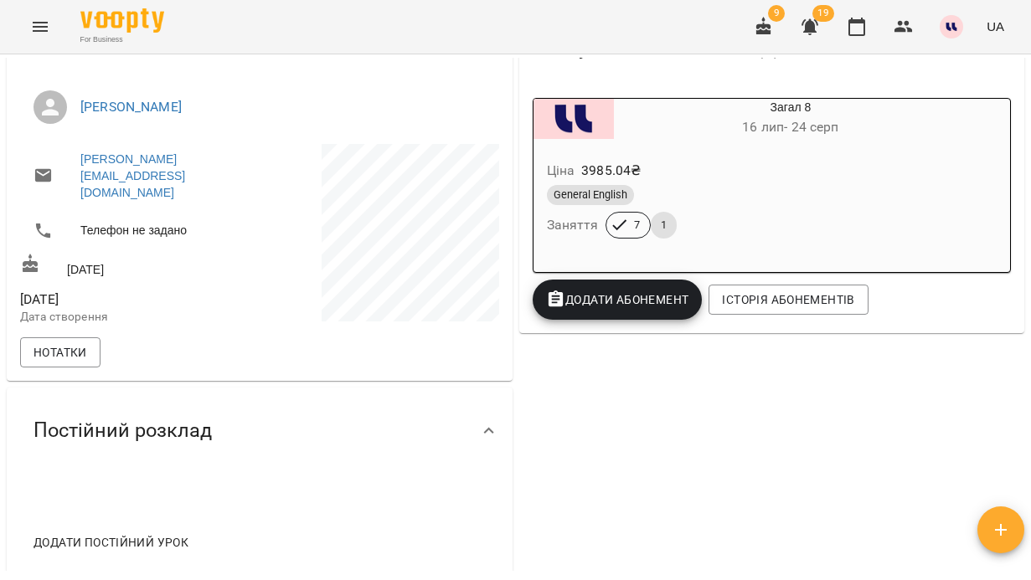
scroll to position [291, 0]
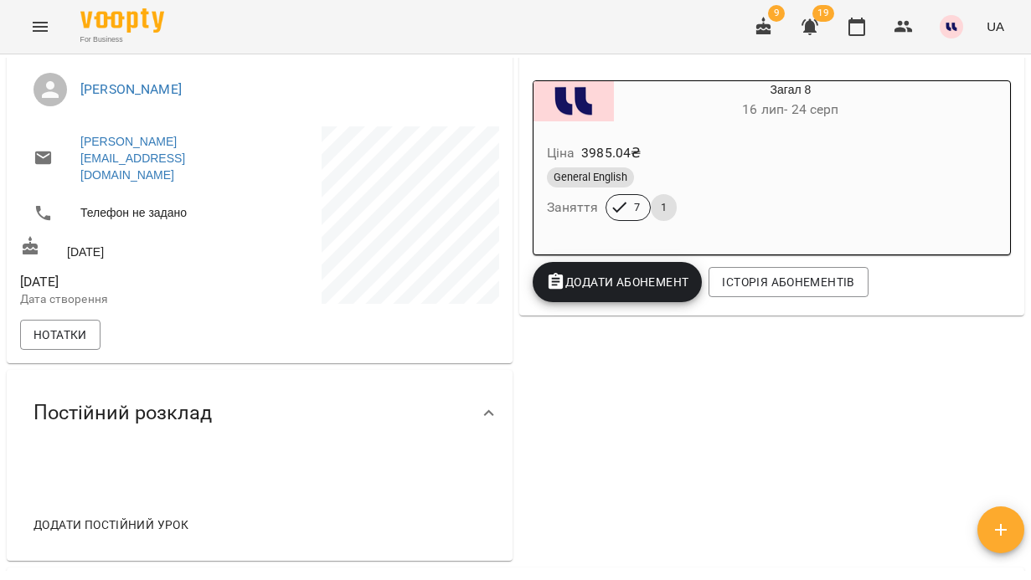
click at [660, 285] on span "Додати Абонемент" at bounding box center [617, 282] width 143 height 20
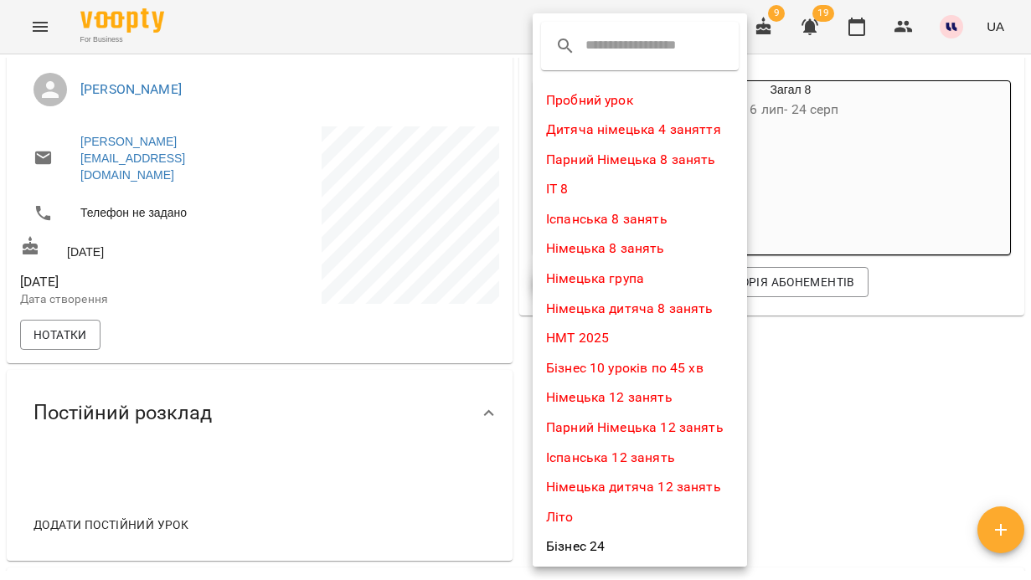
click at [590, 54] on input "text" at bounding box center [651, 46] width 132 height 27
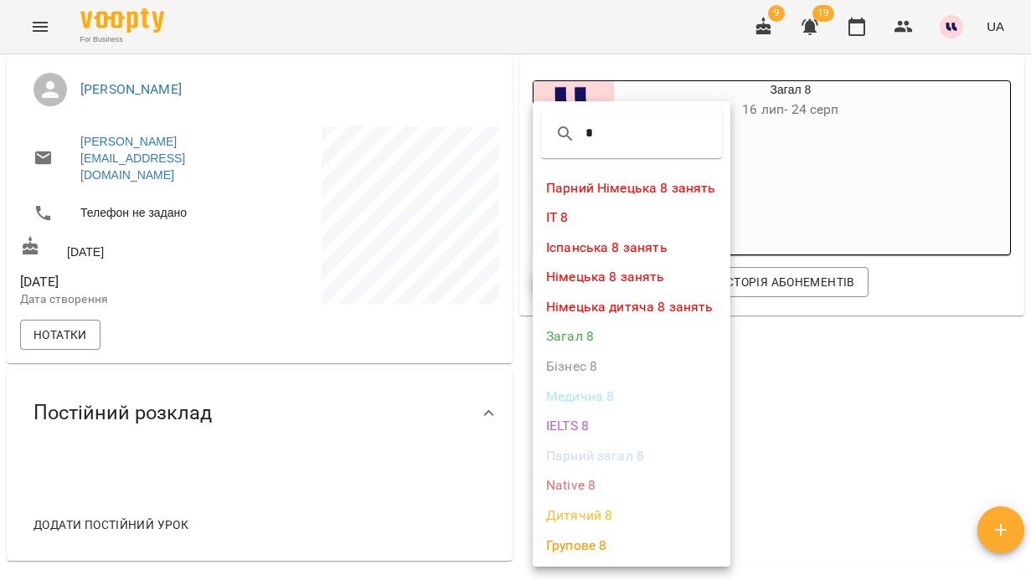
type input "*"
click at [581, 343] on li "Загал 8" at bounding box center [631, 336] width 198 height 30
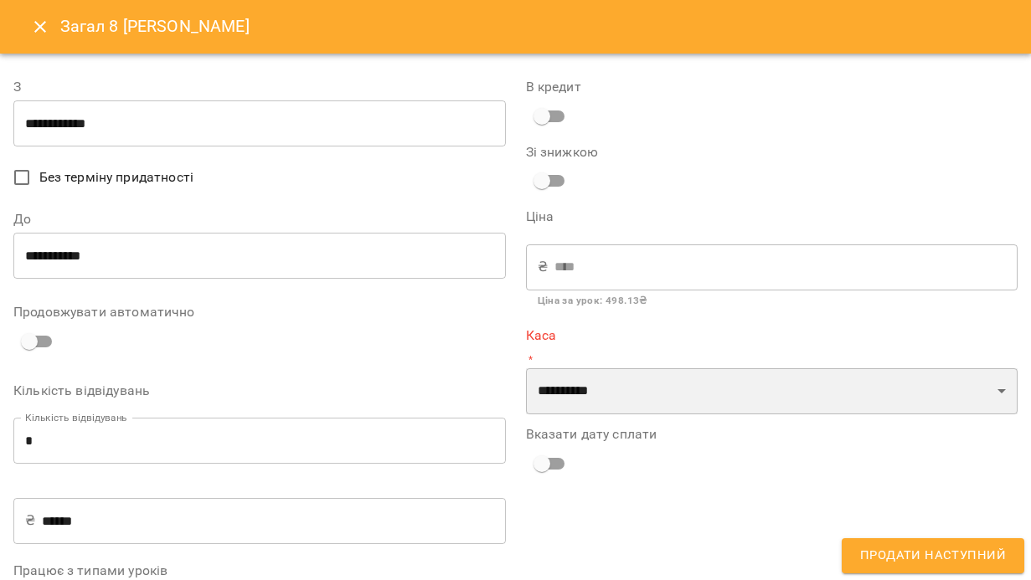
click at [556, 384] on select "**********" at bounding box center [772, 391] width 492 height 47
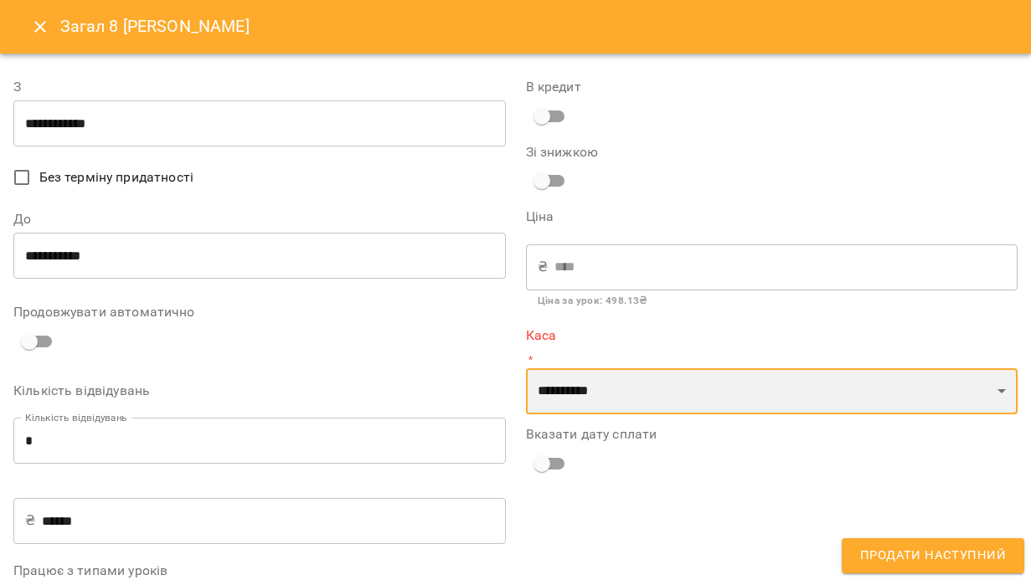
select select "****"
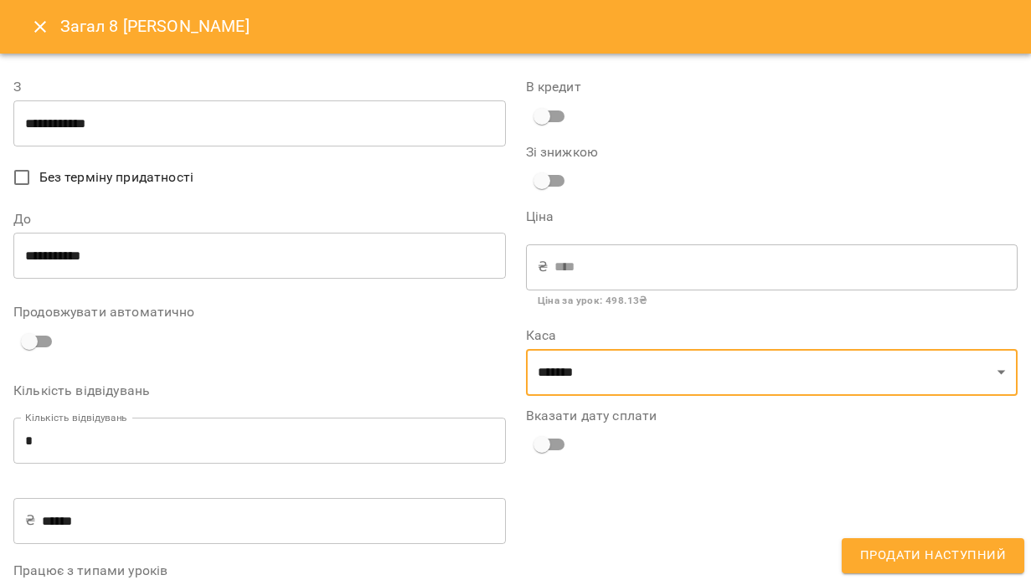
click at [889, 558] on span "Продати наступний" at bounding box center [933, 556] width 146 height 22
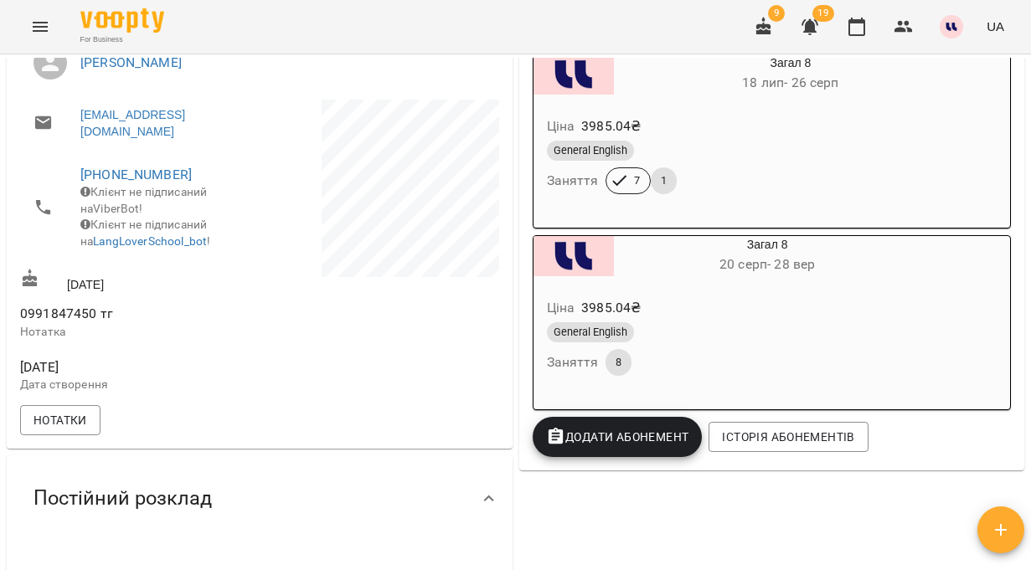
scroll to position [365, 0]
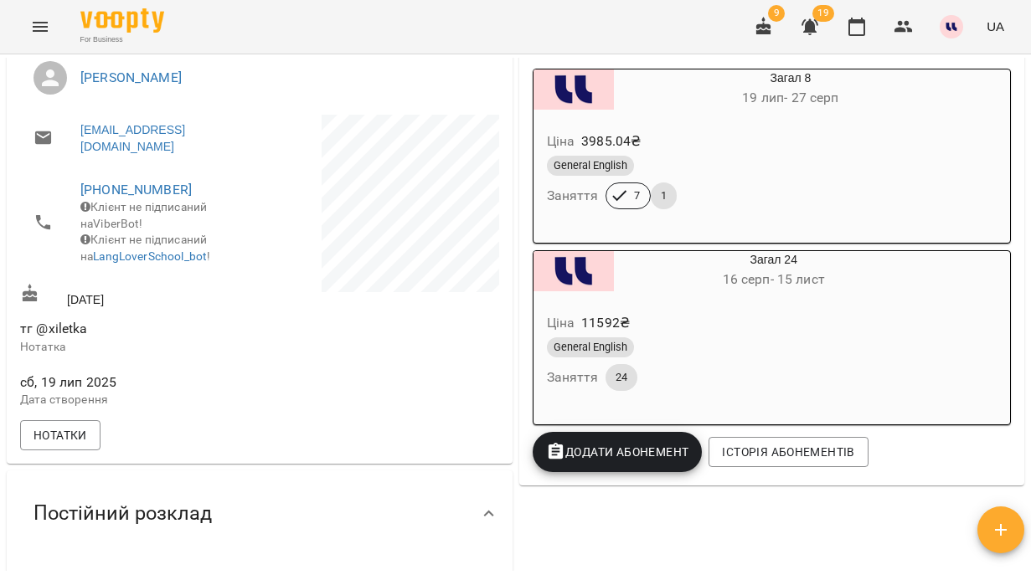
scroll to position [311, 0]
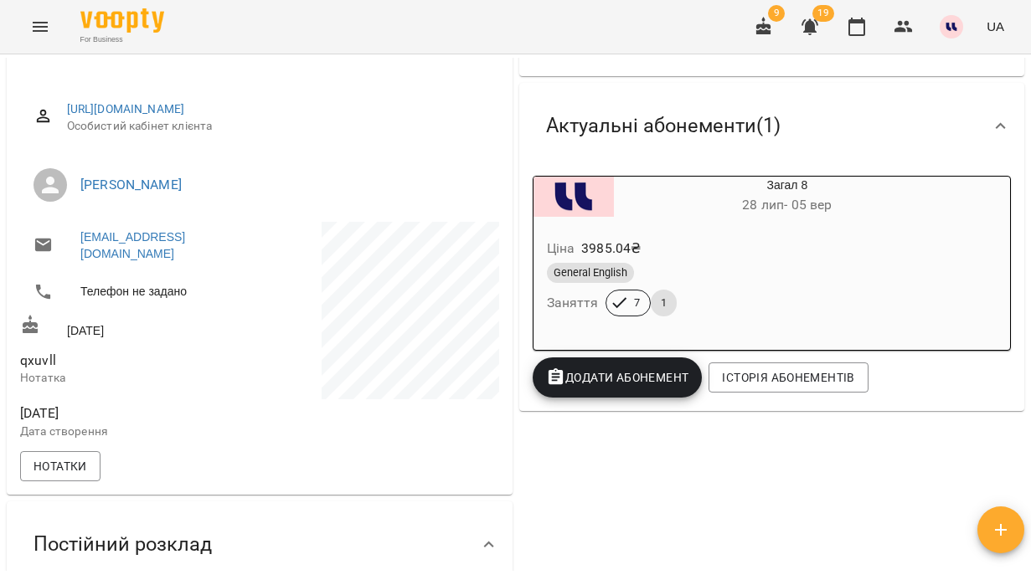
scroll to position [200, 0]
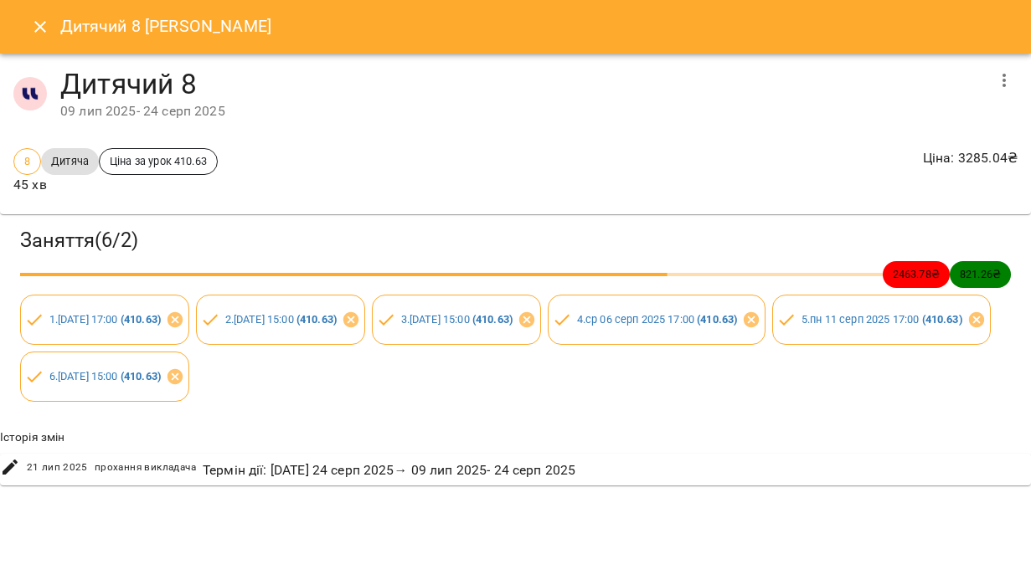
click at [38, 30] on icon "Close" at bounding box center [40, 27] width 20 height 20
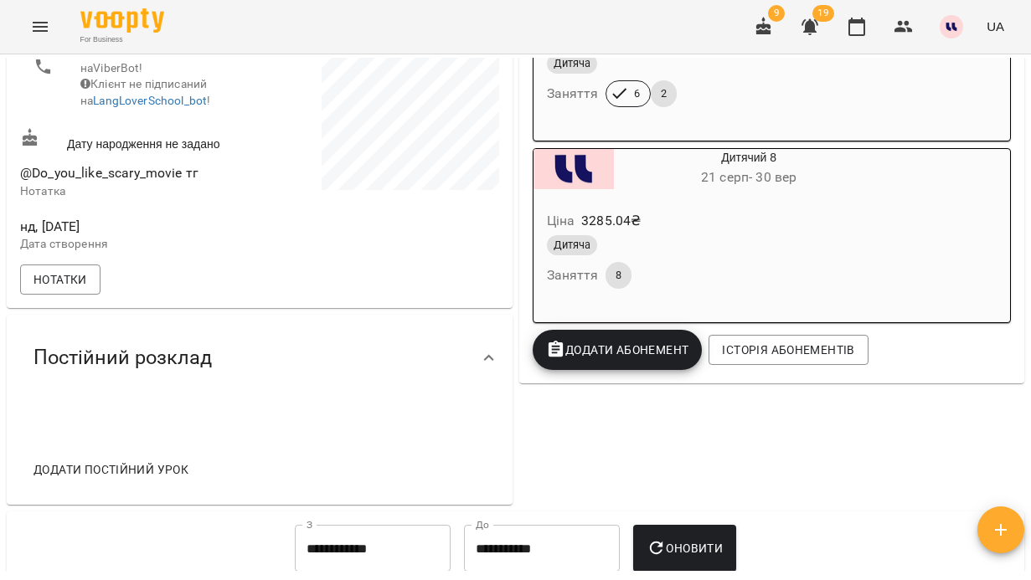
scroll to position [416, 0]
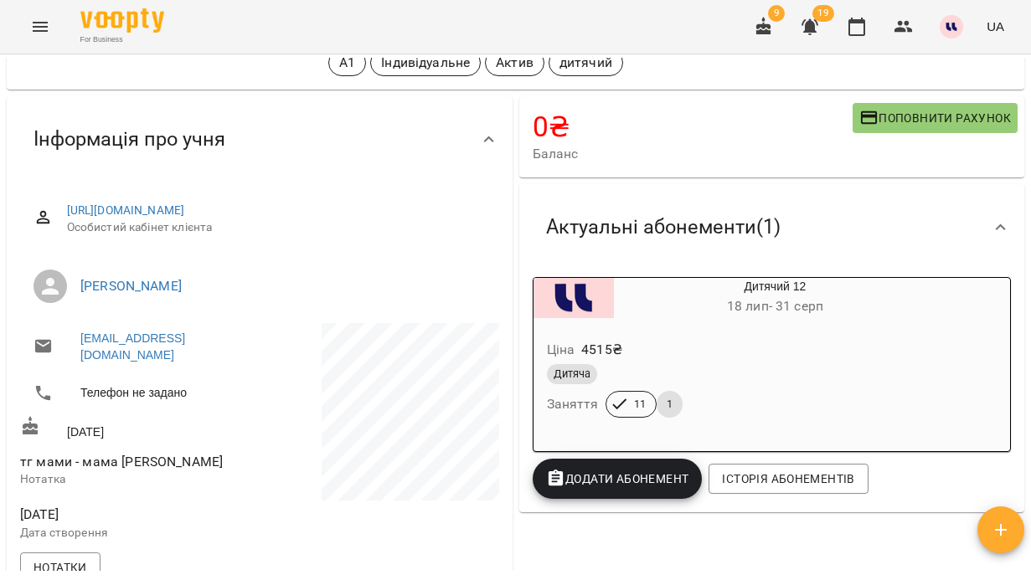
scroll to position [89, 0]
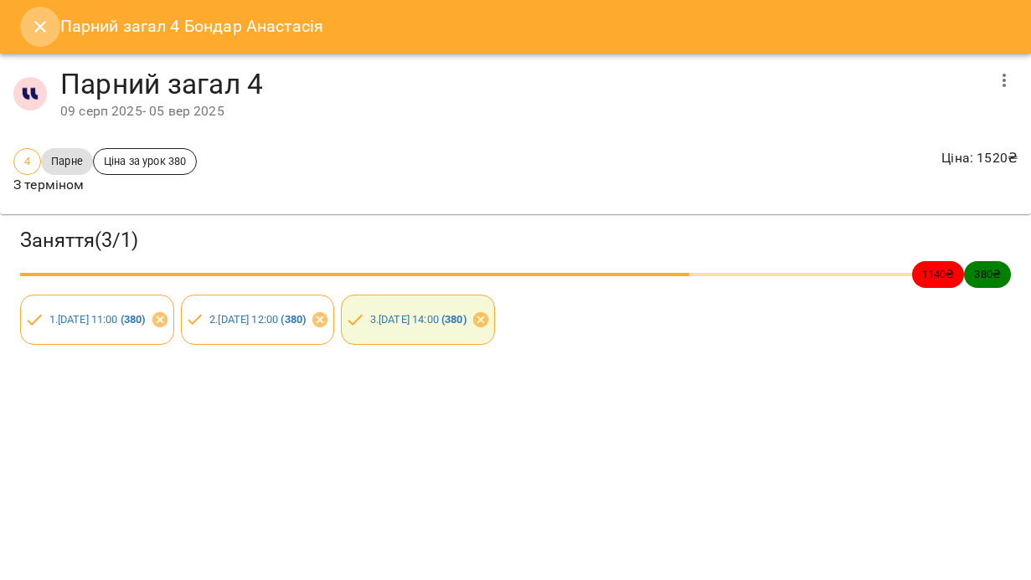
click at [41, 24] on icon "Close" at bounding box center [40, 27] width 12 height 12
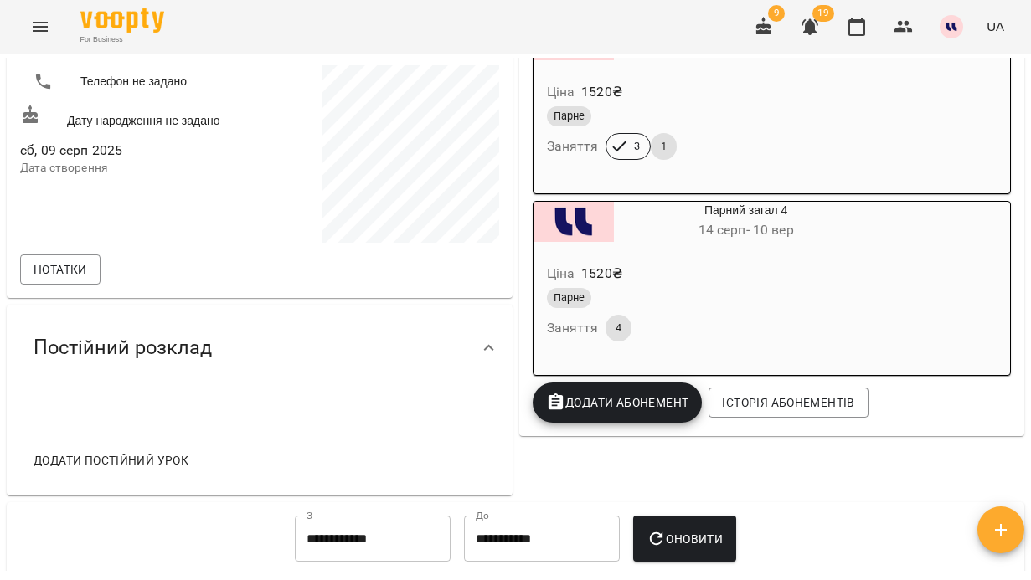
scroll to position [356, 0]
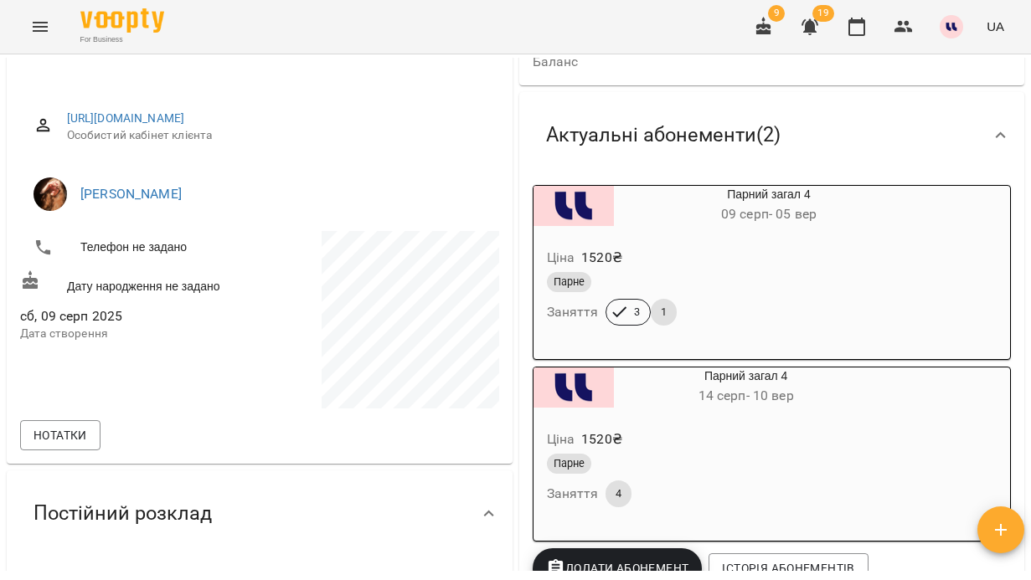
scroll to position [315, 0]
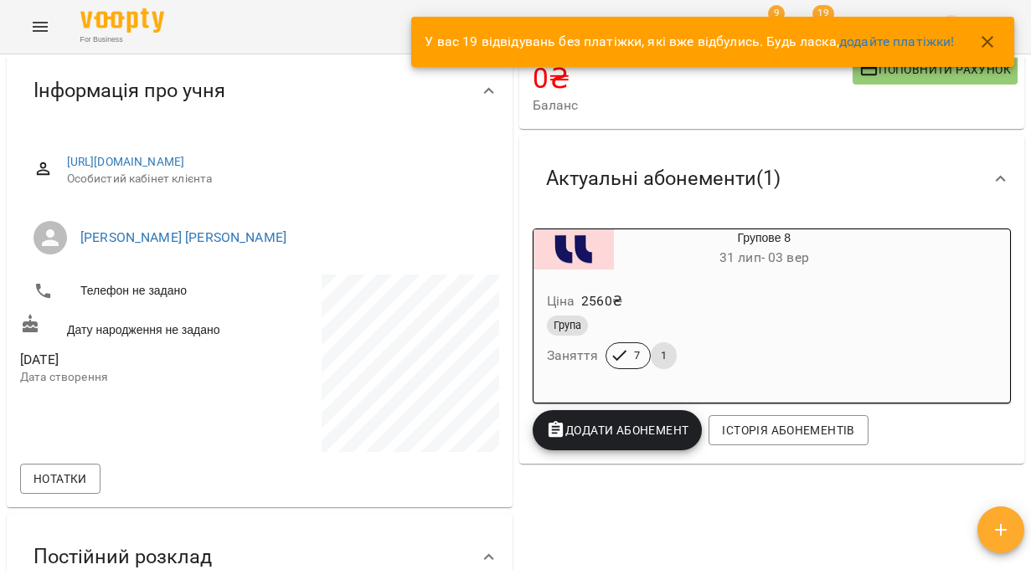
scroll to position [132, 0]
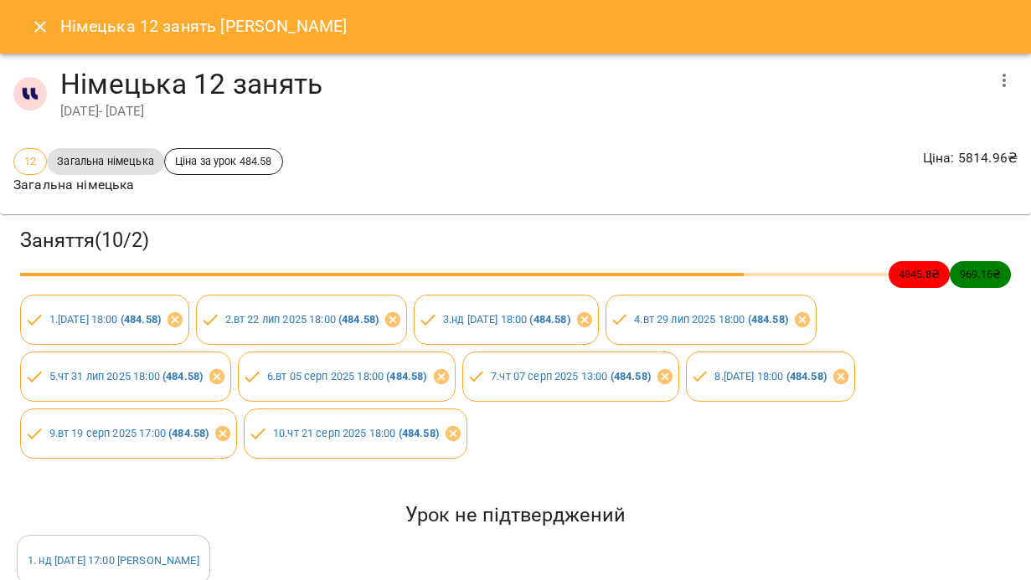
click at [42, 29] on icon "Close" at bounding box center [40, 27] width 12 height 12
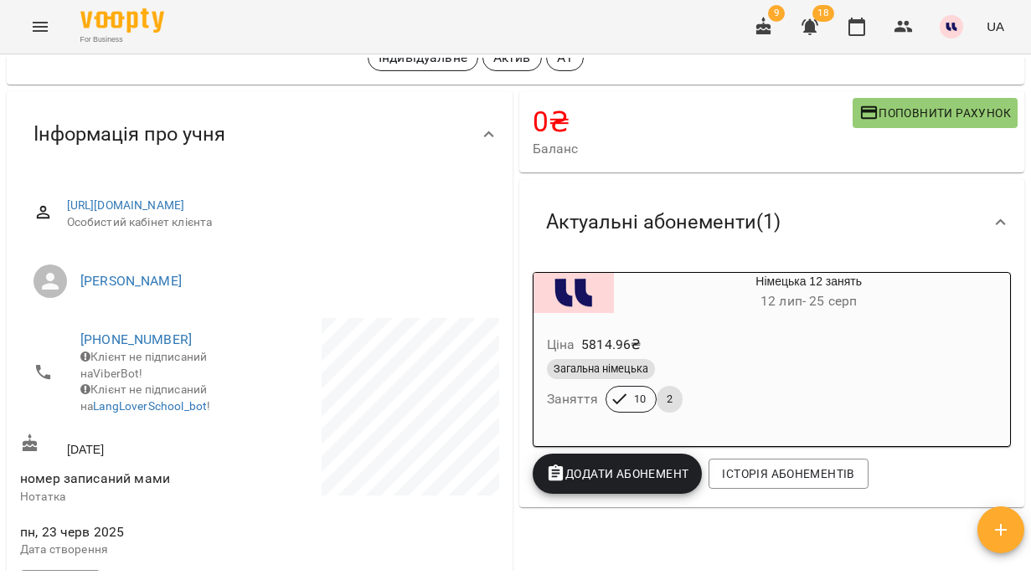
scroll to position [13, 0]
